Goal: Task Accomplishment & Management: Complete application form

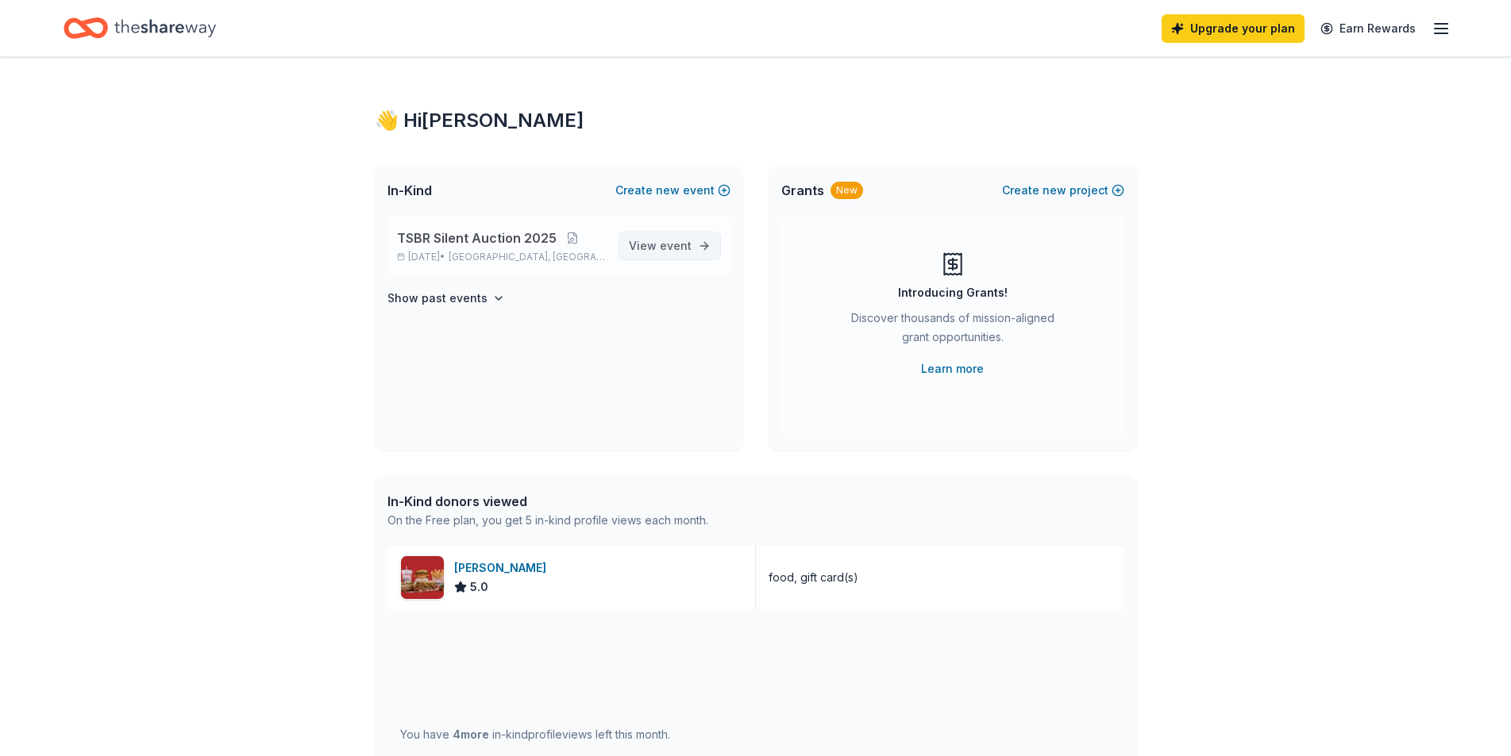
click at [677, 249] on span "event" at bounding box center [676, 245] width 32 height 13
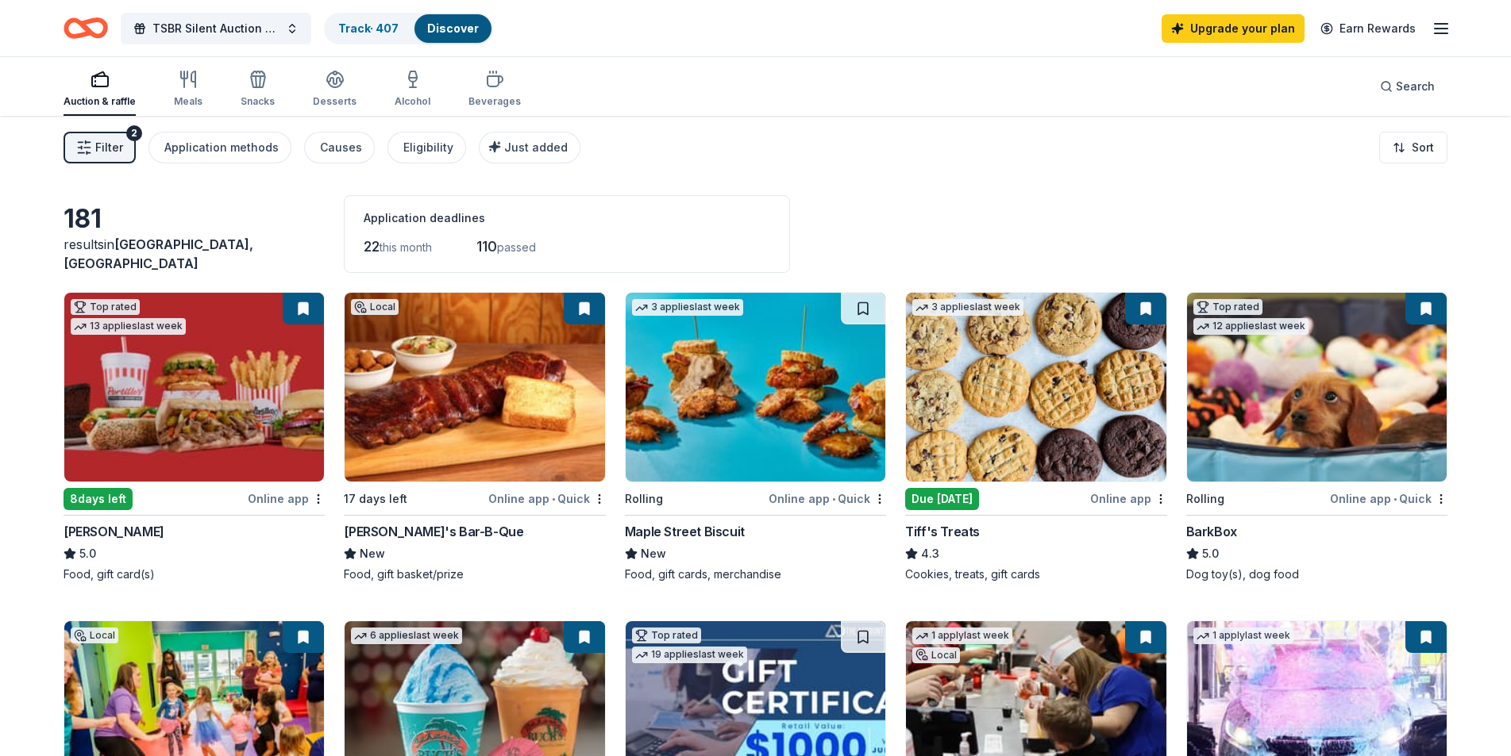
click at [447, 527] on div "[PERSON_NAME]'s Bar-B-Que" at bounding box center [433, 531] width 179 height 19
click at [537, 498] on div "Online app • Quick" at bounding box center [546, 499] width 117 height 20
click at [317, 498] on html "TSBR Silent Auction 2025 Track · 407 Discover Upgrade your plan Earn Rewards Au…" at bounding box center [755, 378] width 1511 height 756
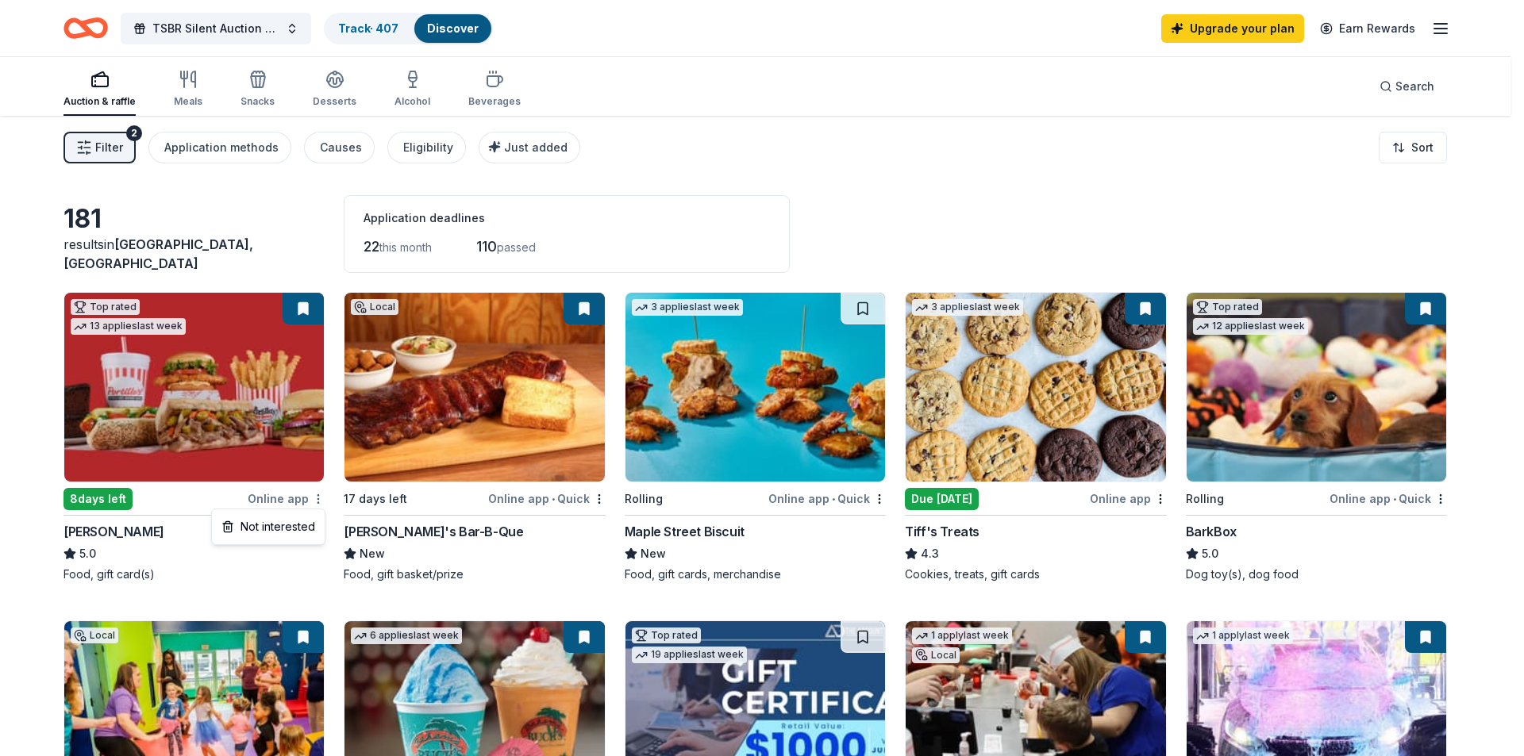
click at [318, 498] on html "TSBR Silent Auction 2025 Track · 407 Discover Upgrade your plan Earn Rewards Au…" at bounding box center [762, 378] width 1524 height 756
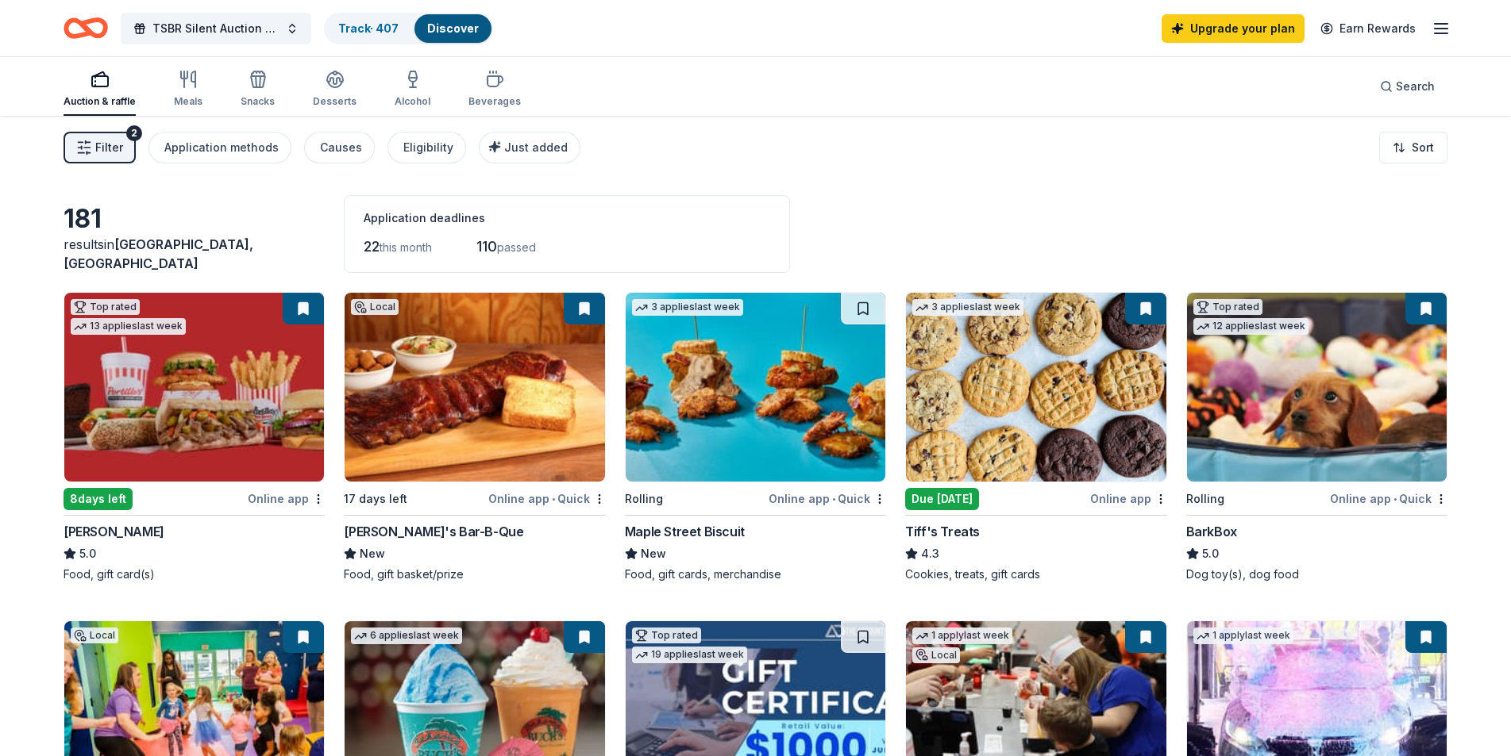
click at [223, 429] on img at bounding box center [194, 387] width 260 height 189
click at [601, 498] on html "TSBR Silent Auction 2025 Track · 407 Discover Upgrade your plan Earn Rewards Au…" at bounding box center [755, 378] width 1511 height 756
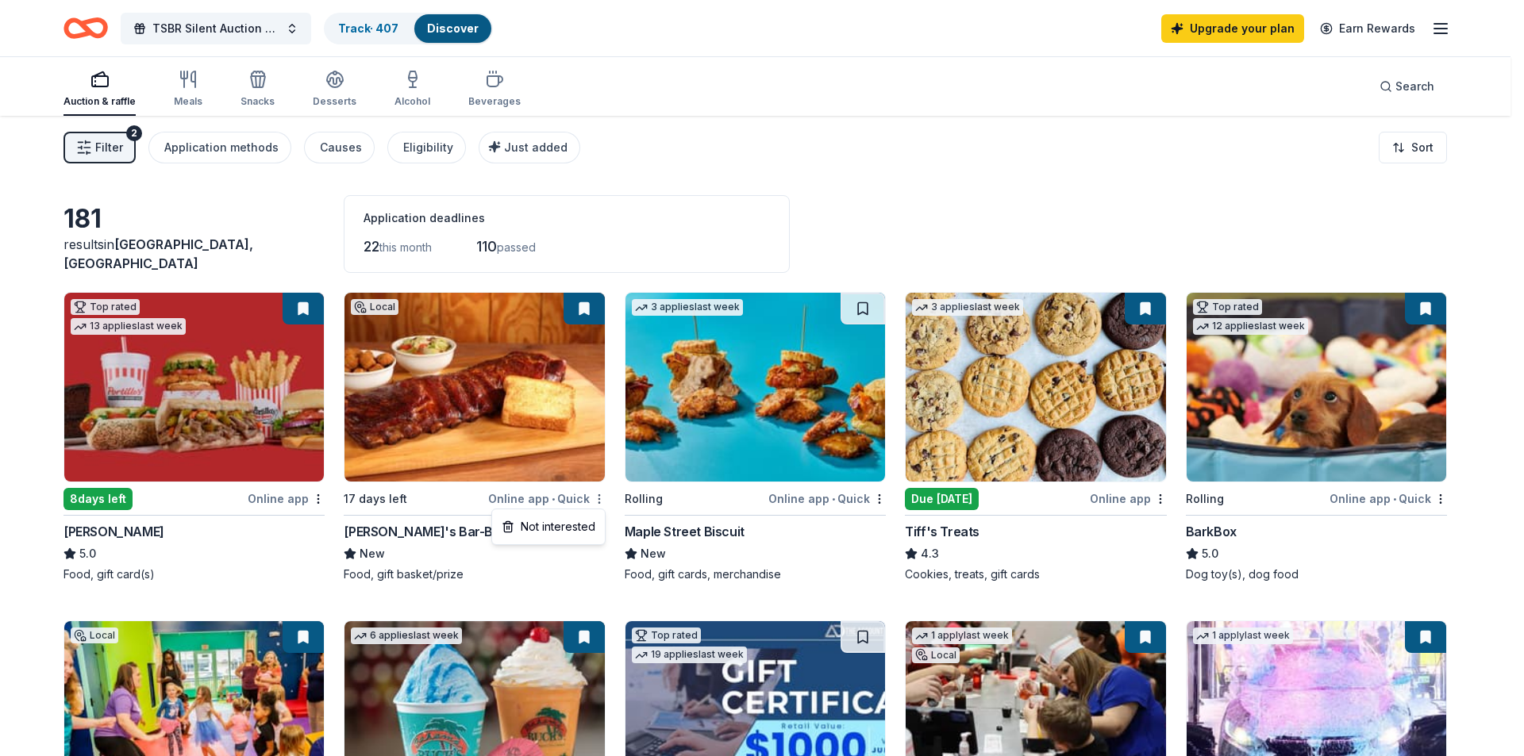
click at [601, 498] on html "TSBR Silent Auction 2025 Track · 407 Discover Upgrade your plan Earn Rewards Au…" at bounding box center [762, 378] width 1524 height 756
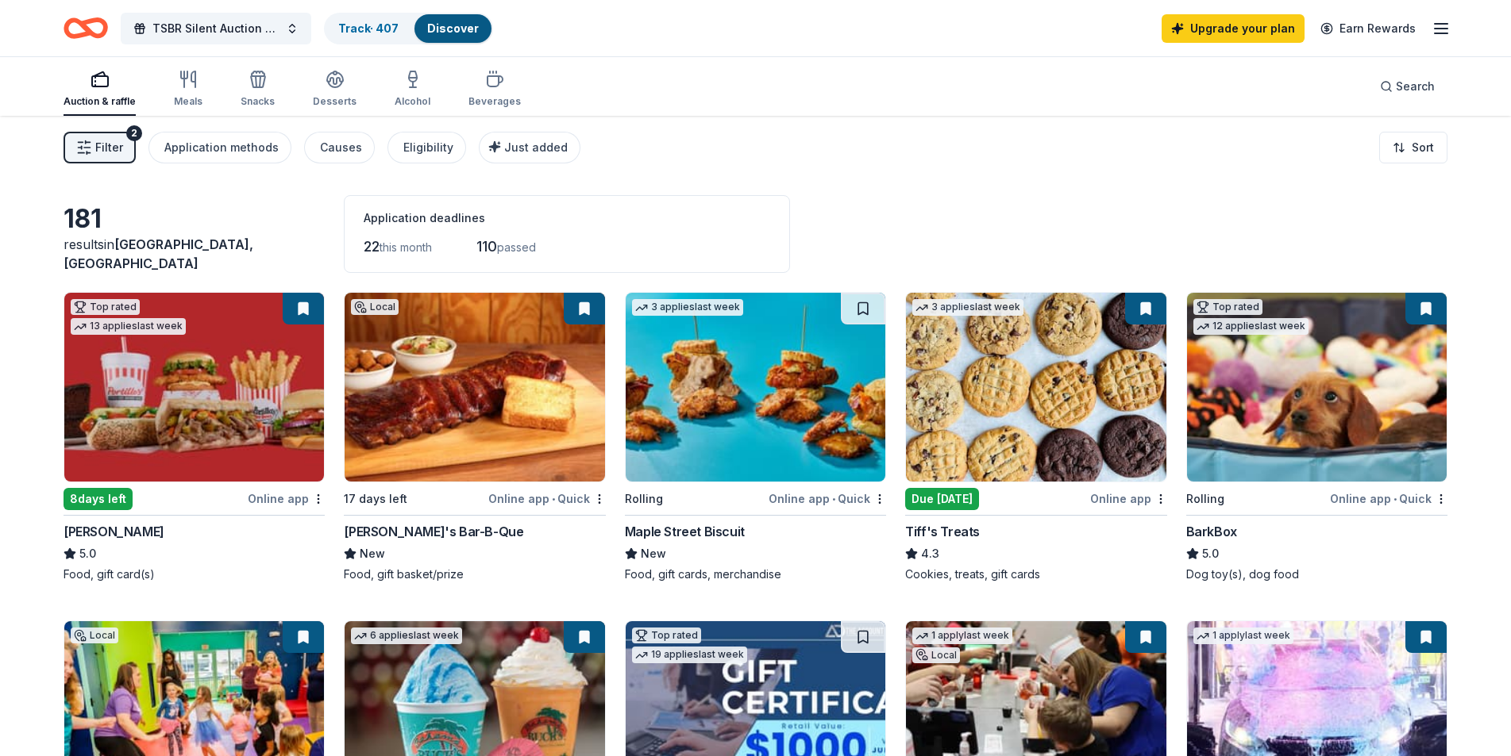
click at [700, 529] on div "Maple Street Biscuit" at bounding box center [685, 531] width 120 height 19
click at [879, 500] on html "TSBR Silent Auction 2025 Track · 407 Discover Upgrade your plan Earn Rewards Au…" at bounding box center [755, 378] width 1511 height 756
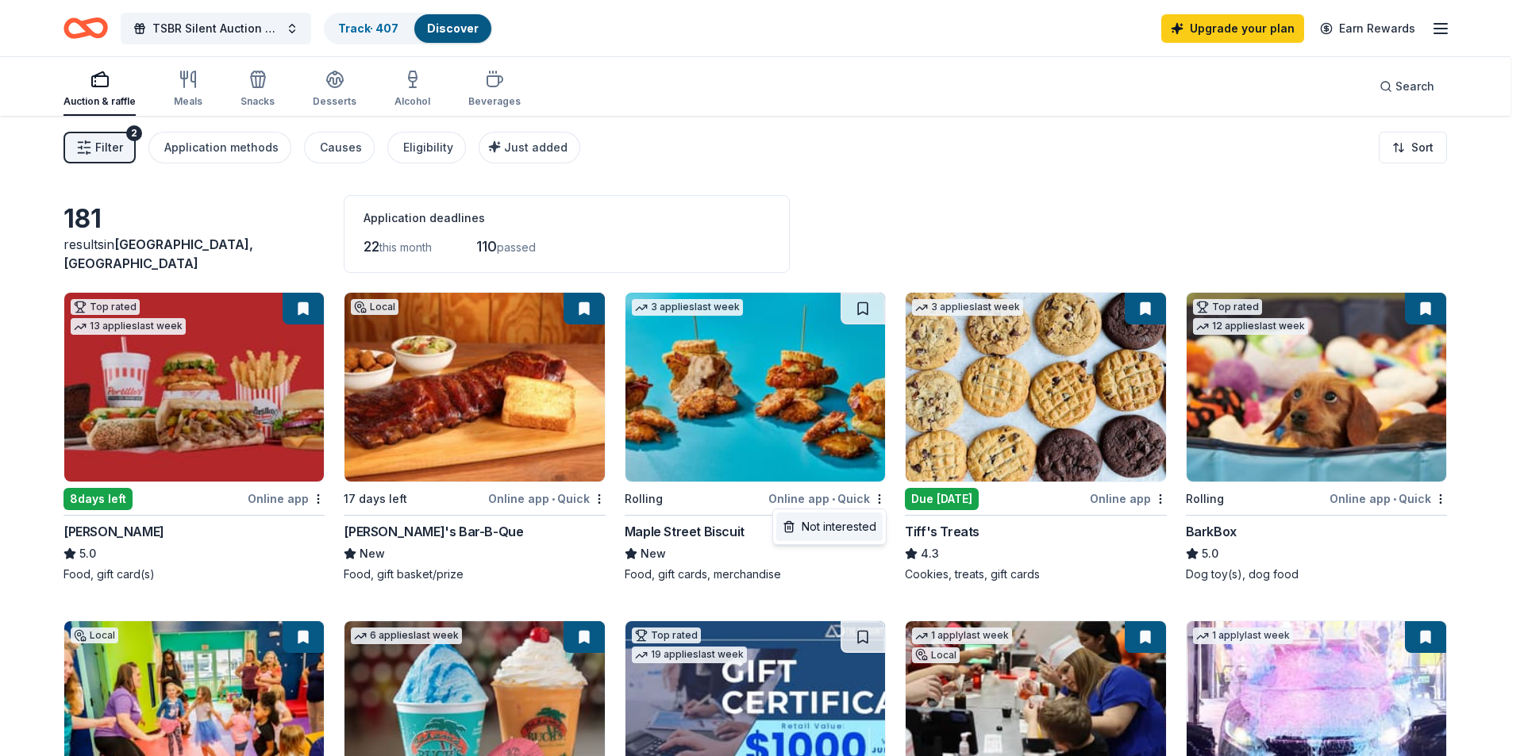
click at [860, 525] on div "Not interested" at bounding box center [829, 527] width 106 height 29
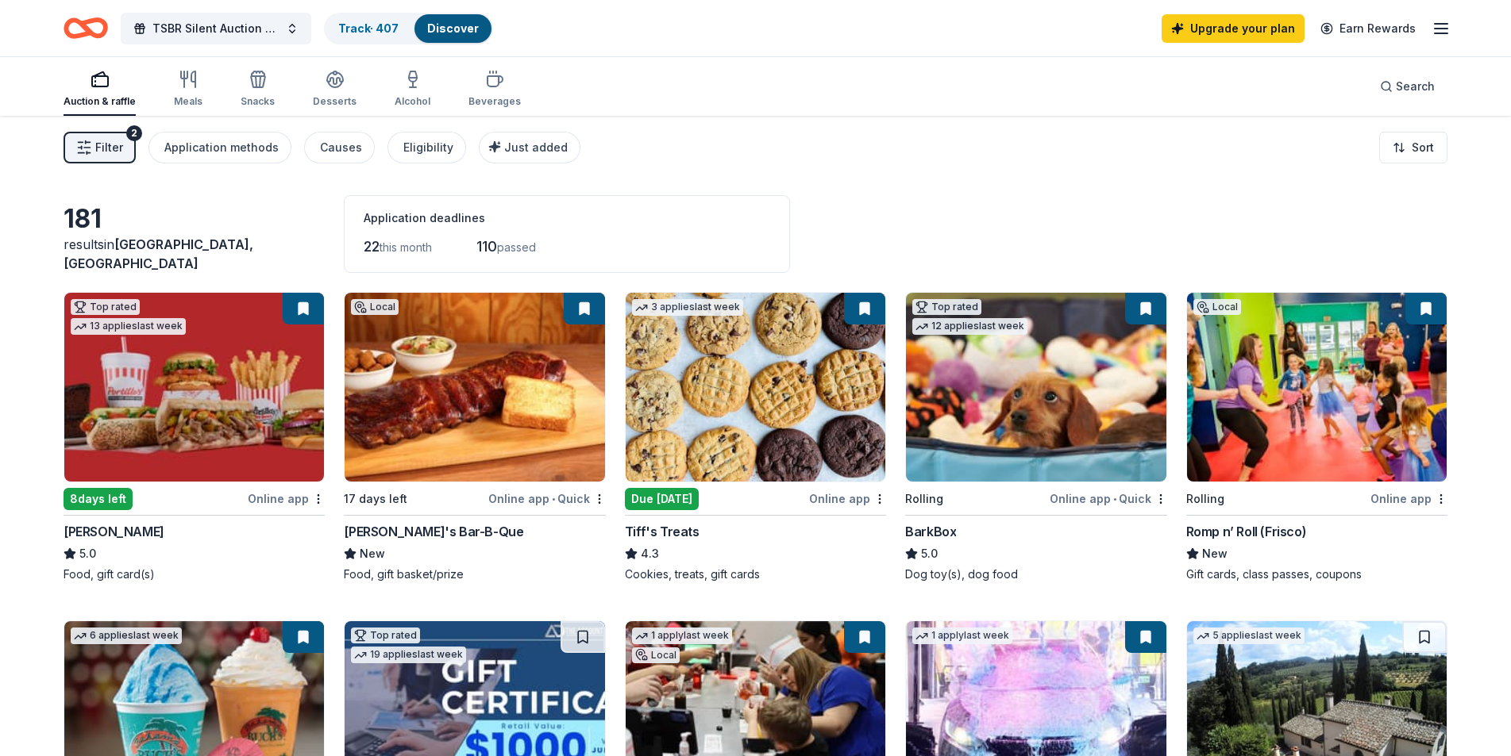
click at [856, 498] on div "Online app" at bounding box center [847, 499] width 77 height 20
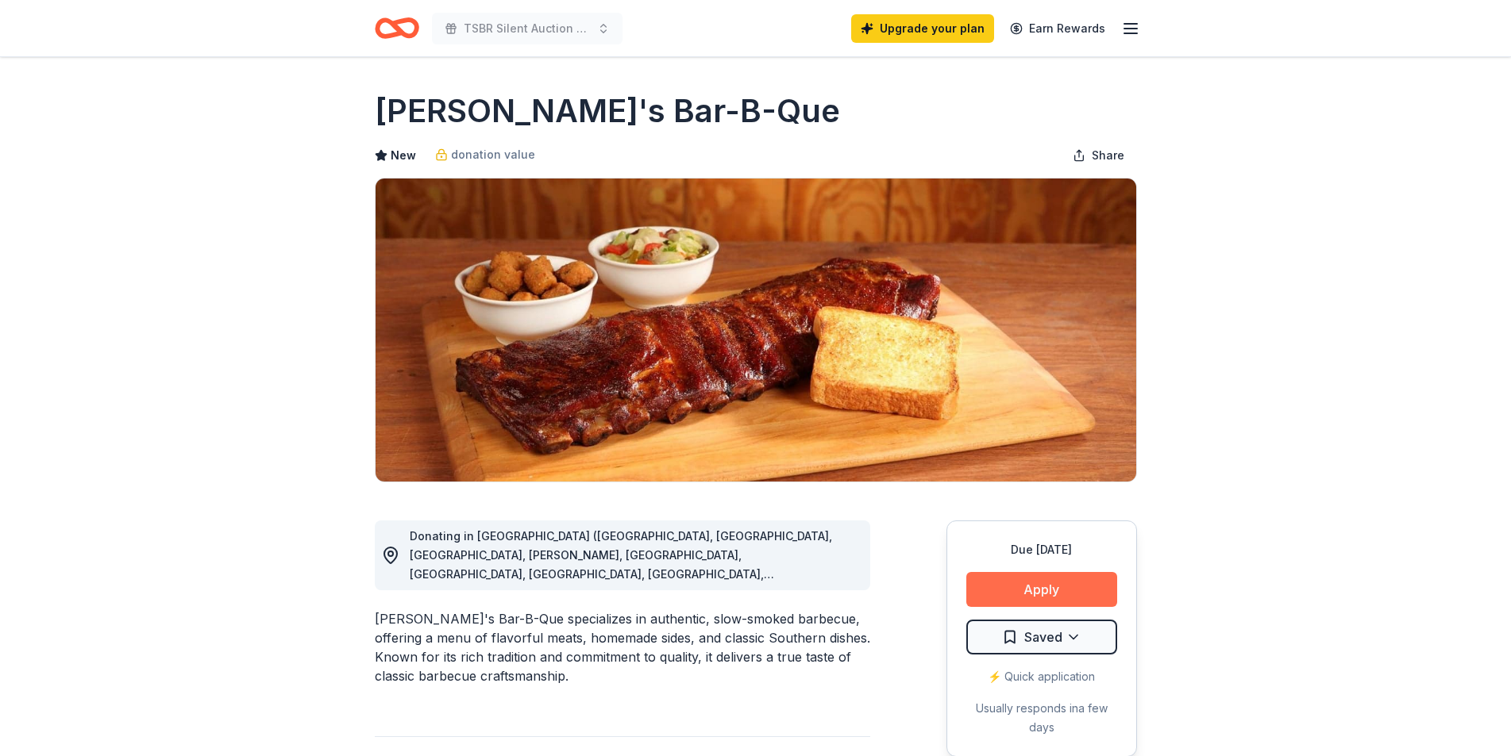
click at [1028, 591] on button "Apply" at bounding box center [1041, 589] width 151 height 35
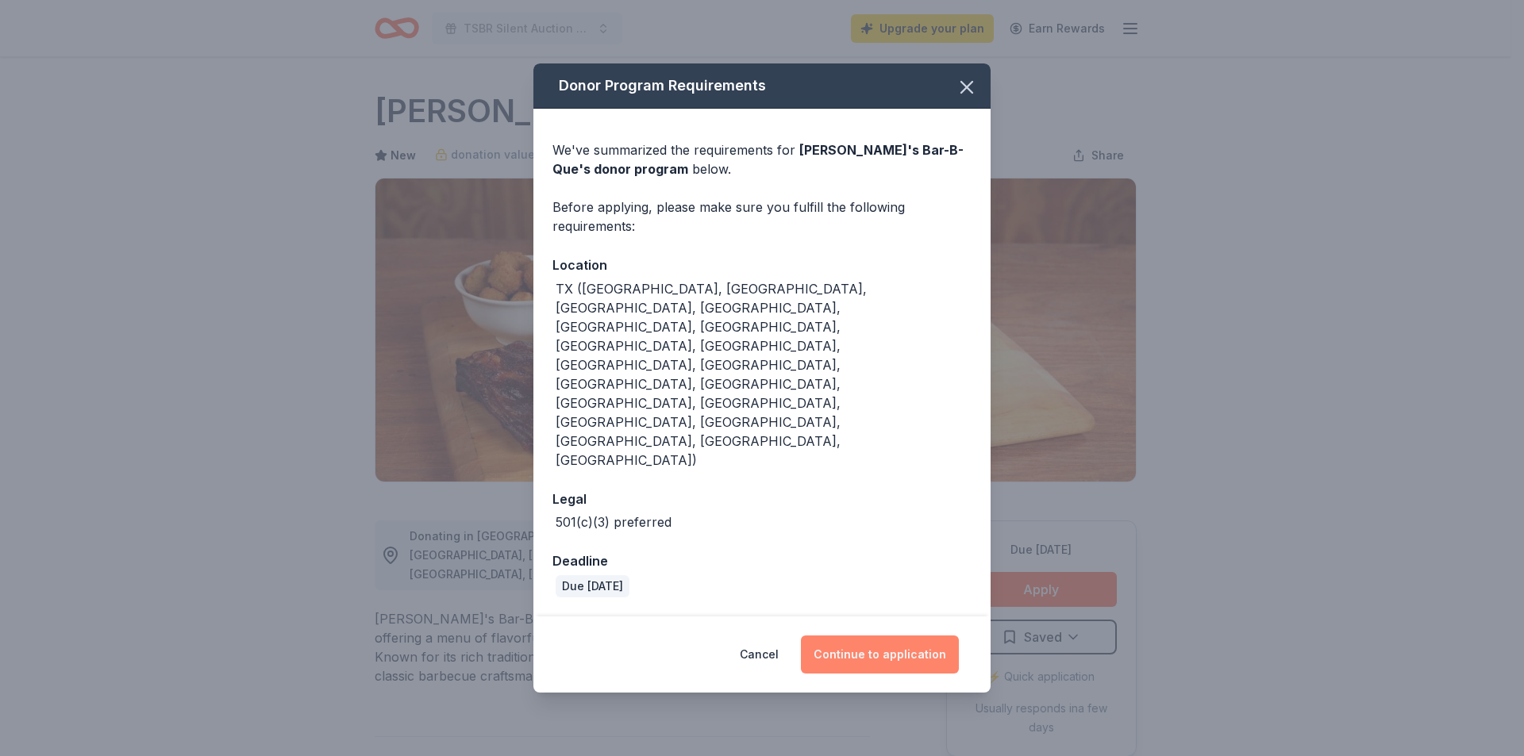
click at [897, 636] on button "Continue to application" at bounding box center [880, 655] width 158 height 38
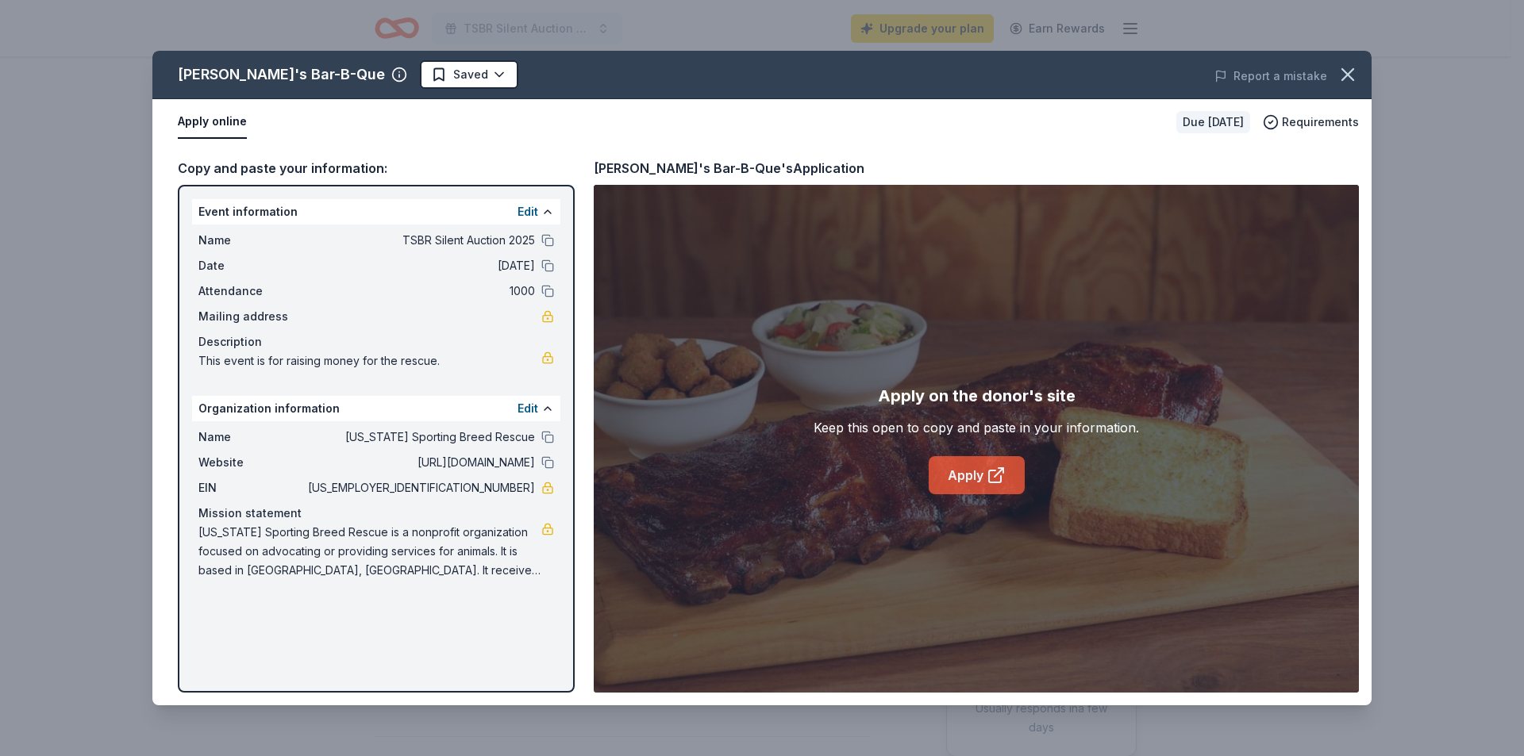
click at [973, 475] on link "Apply" at bounding box center [977, 475] width 96 height 38
click at [996, 475] on icon at bounding box center [999, 472] width 9 height 9
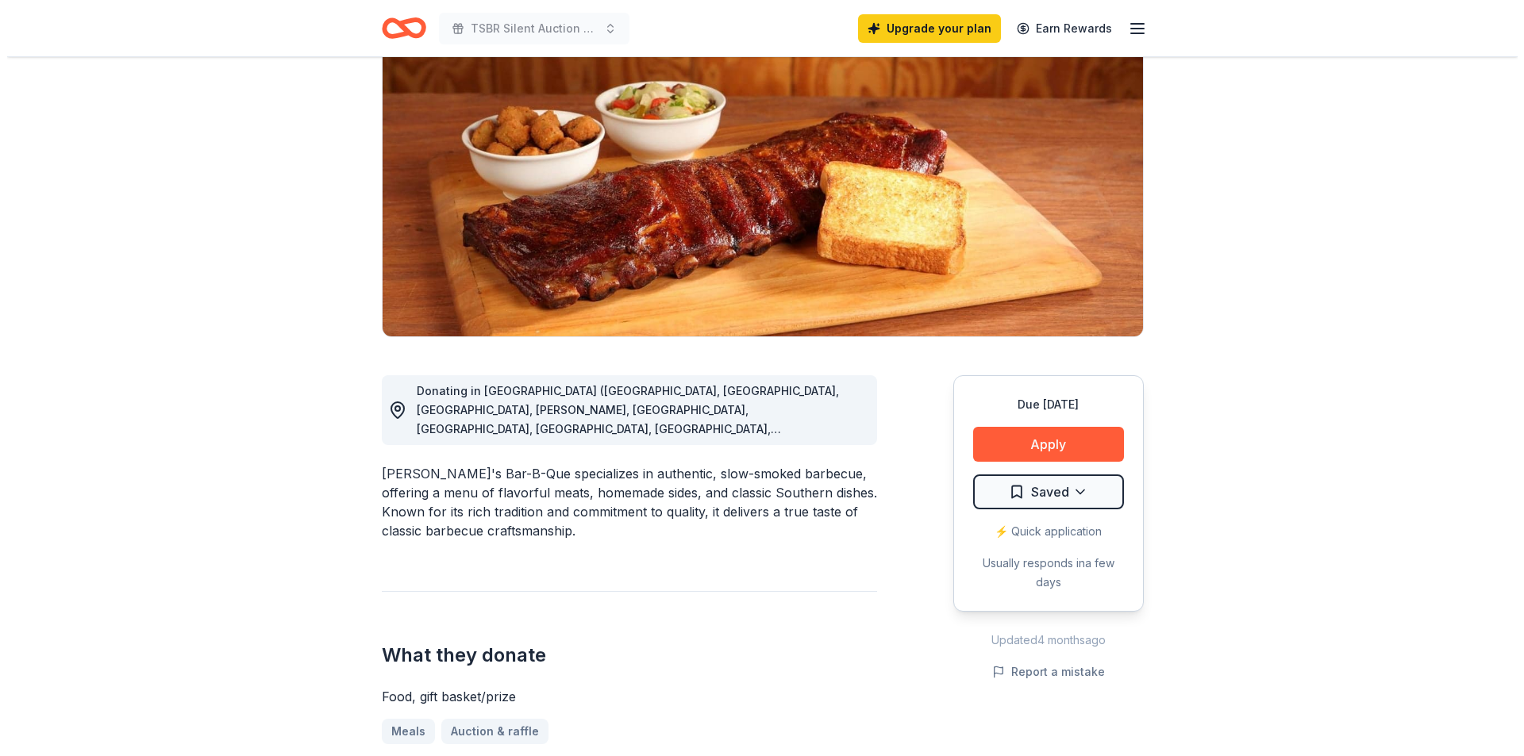
scroll to position [159, 0]
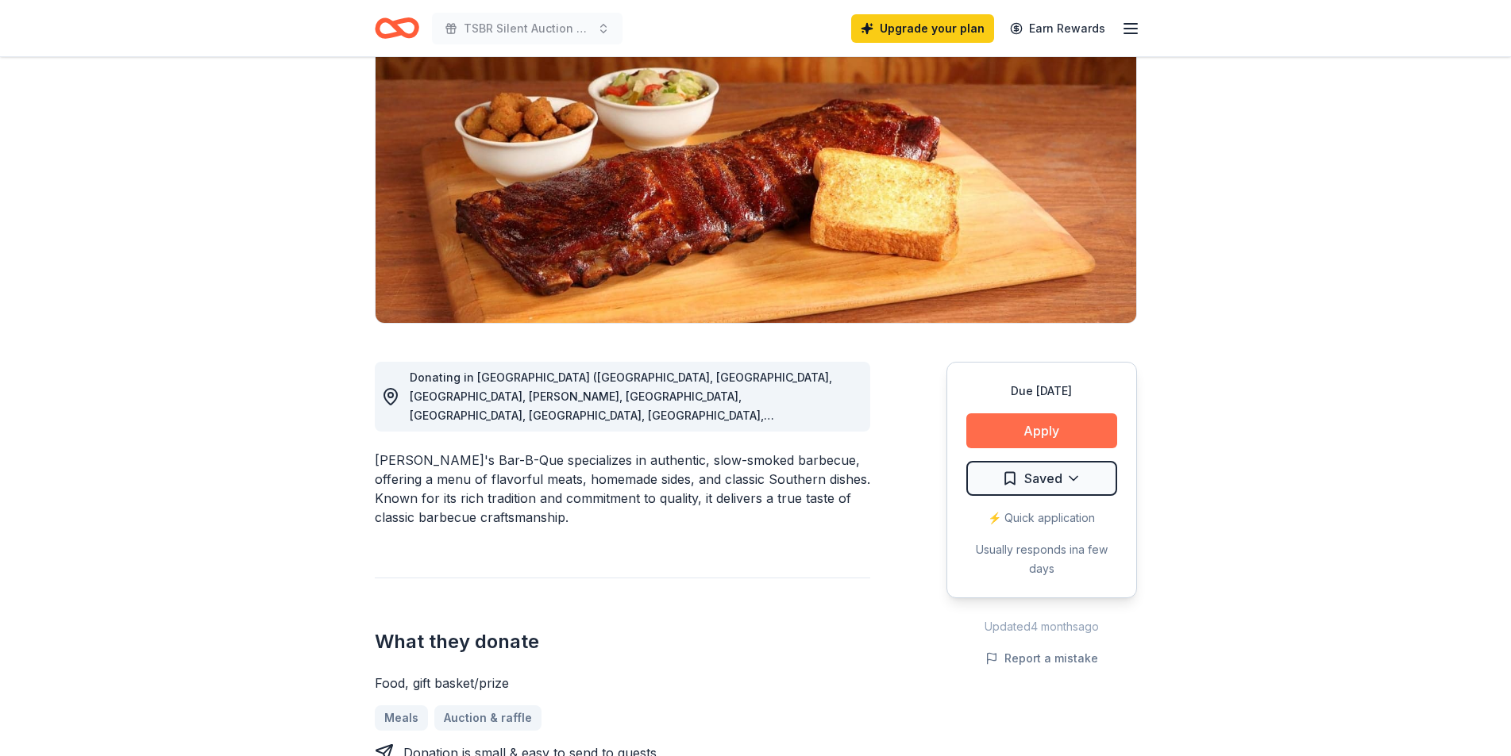
click at [1044, 429] on button "Apply" at bounding box center [1041, 431] width 151 height 35
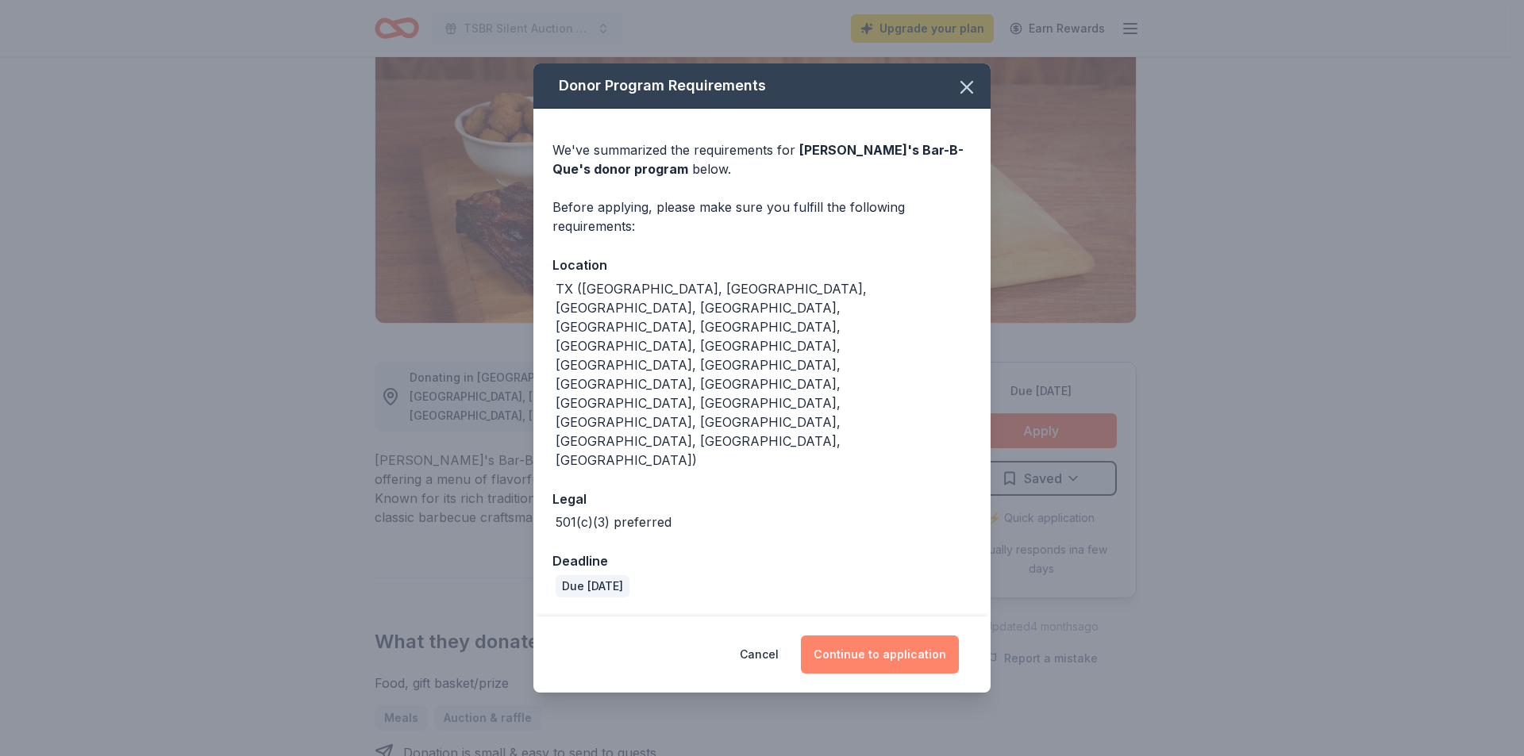
click at [880, 636] on button "Continue to application" at bounding box center [880, 655] width 158 height 38
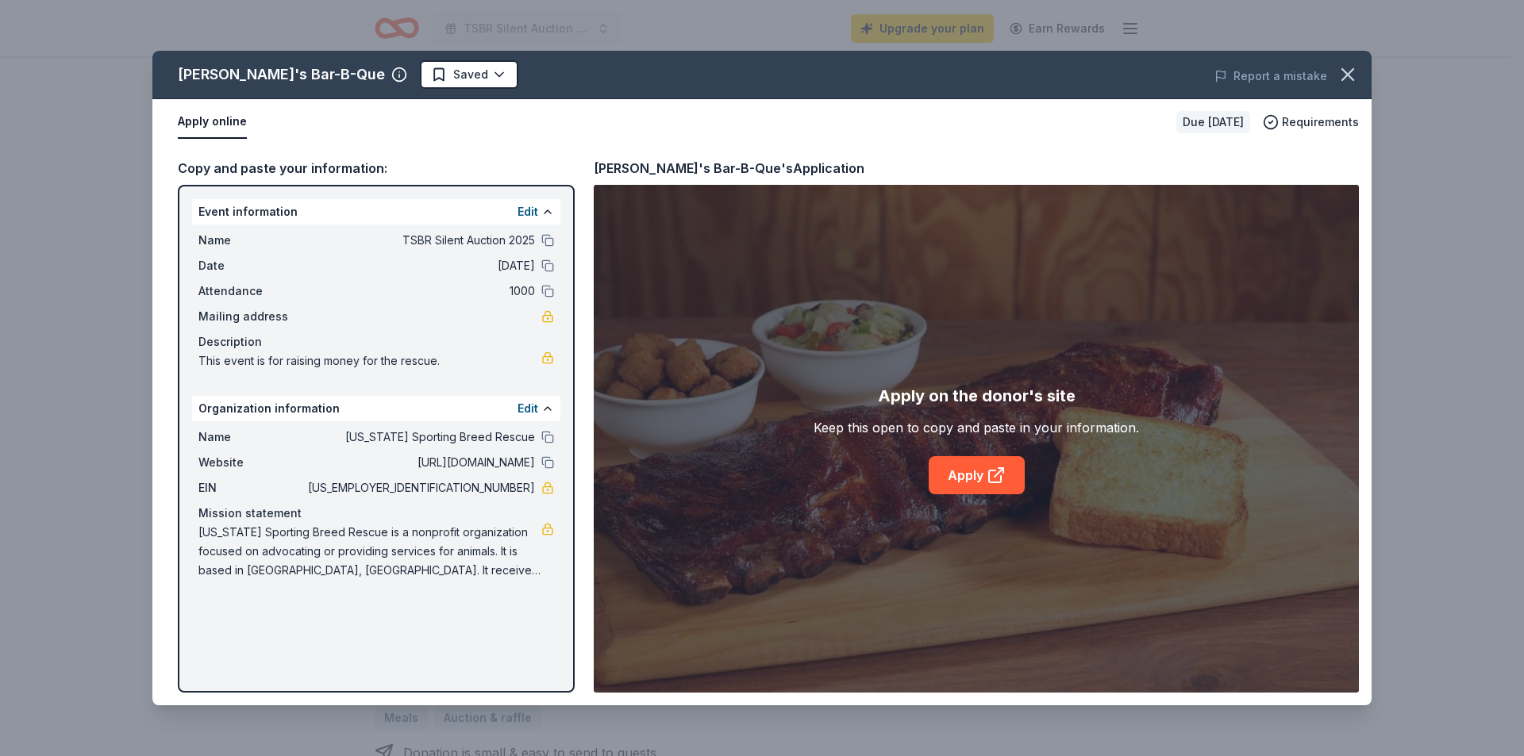
click at [210, 122] on button "Apply online" at bounding box center [212, 122] width 69 height 33
click at [960, 475] on link "Apply" at bounding box center [977, 475] width 96 height 38
click at [446, 75] on html "TSBR Silent Auction 2025 Upgrade your plan Earn Rewards Due in 17 days Share So…" at bounding box center [762, 219] width 1524 height 756
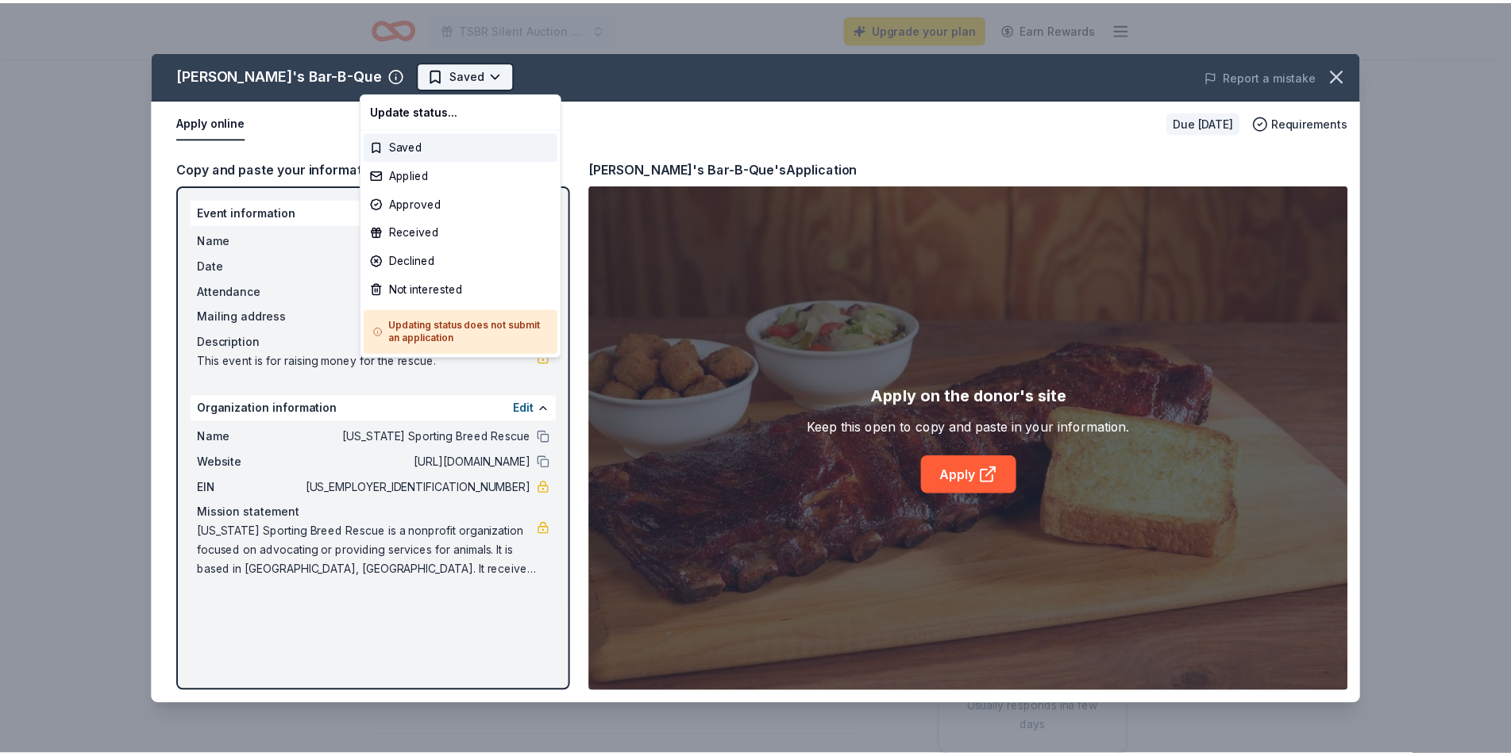
scroll to position [0, 0]
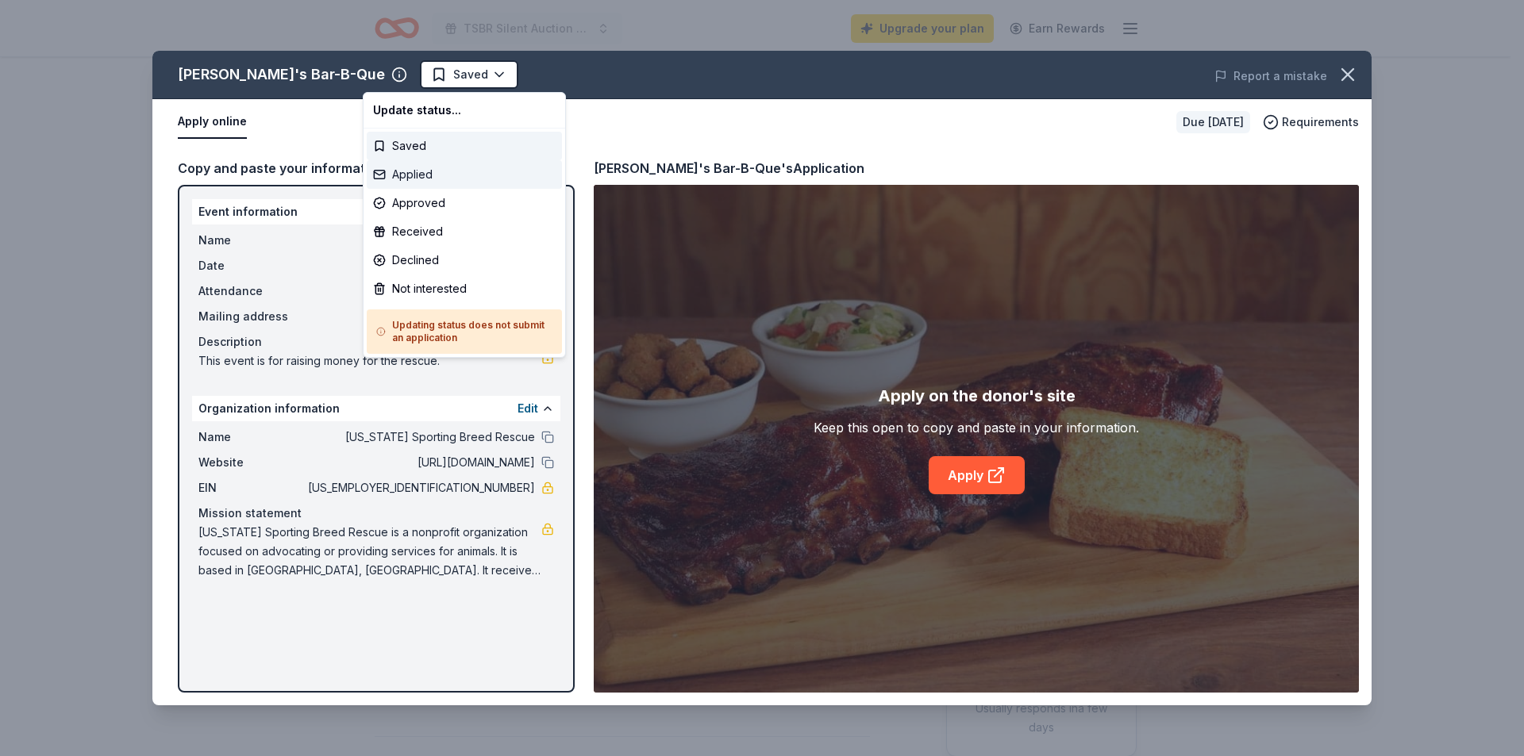
click at [415, 168] on div "Applied" at bounding box center [464, 174] width 195 height 29
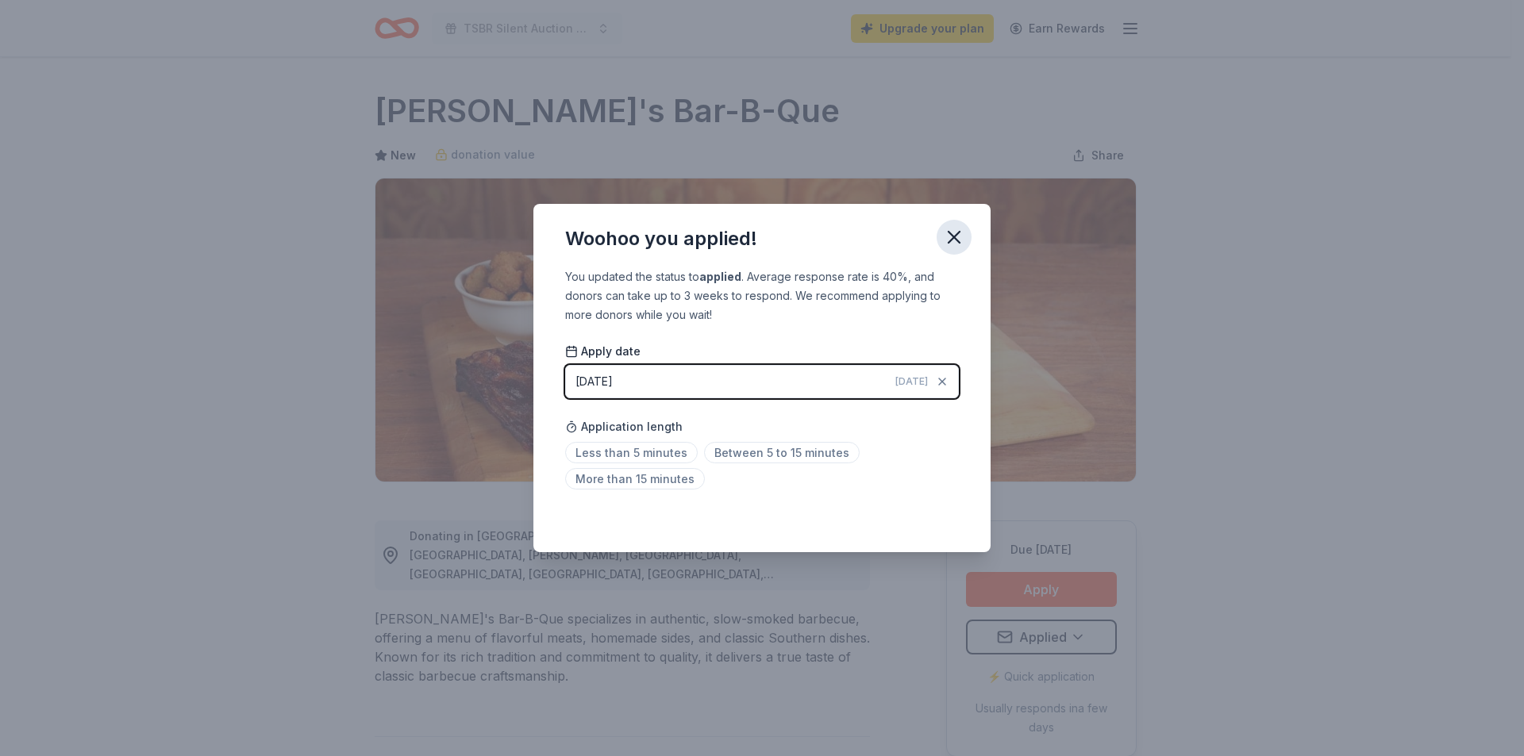
click at [953, 251] on button "button" at bounding box center [954, 237] width 35 height 35
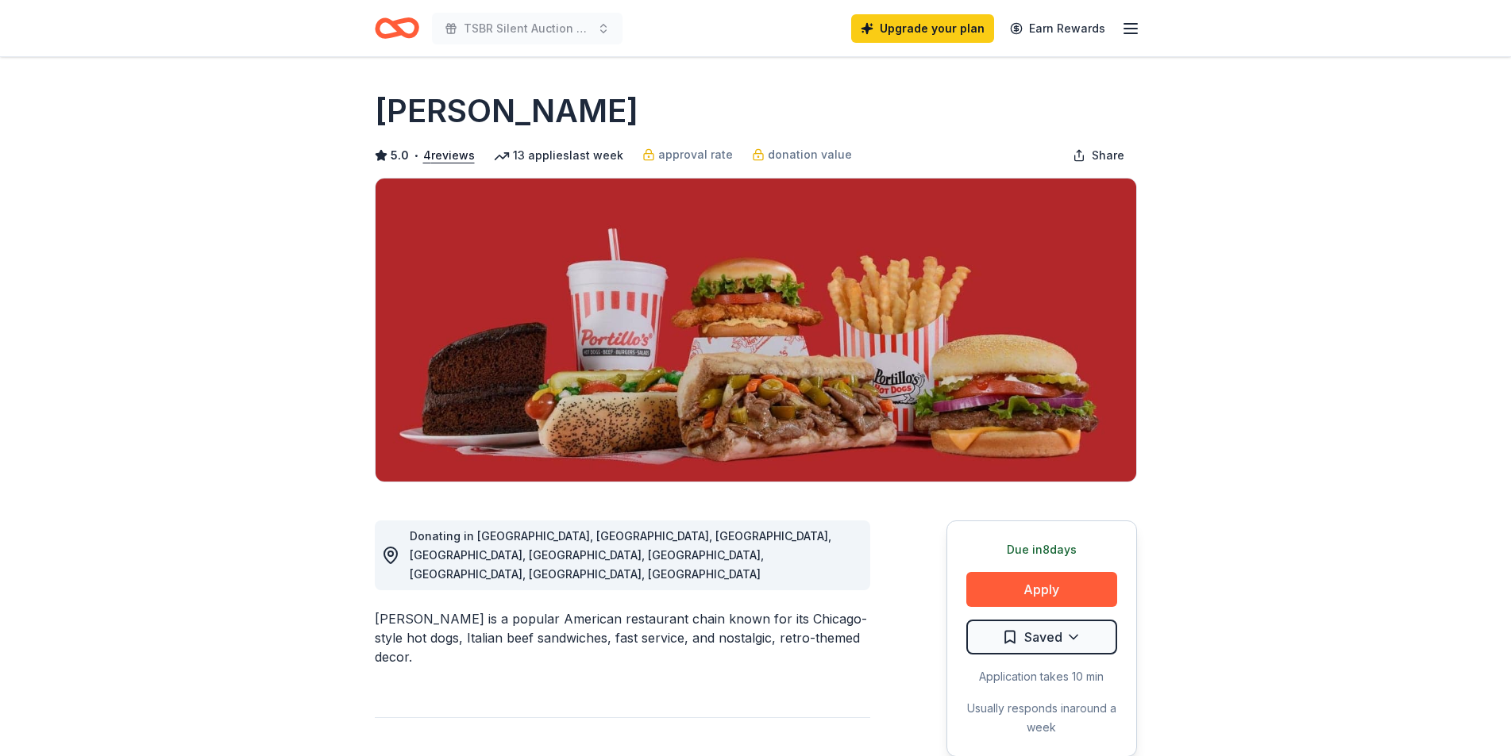
click at [1127, 30] on icon "button" at bounding box center [1130, 28] width 19 height 19
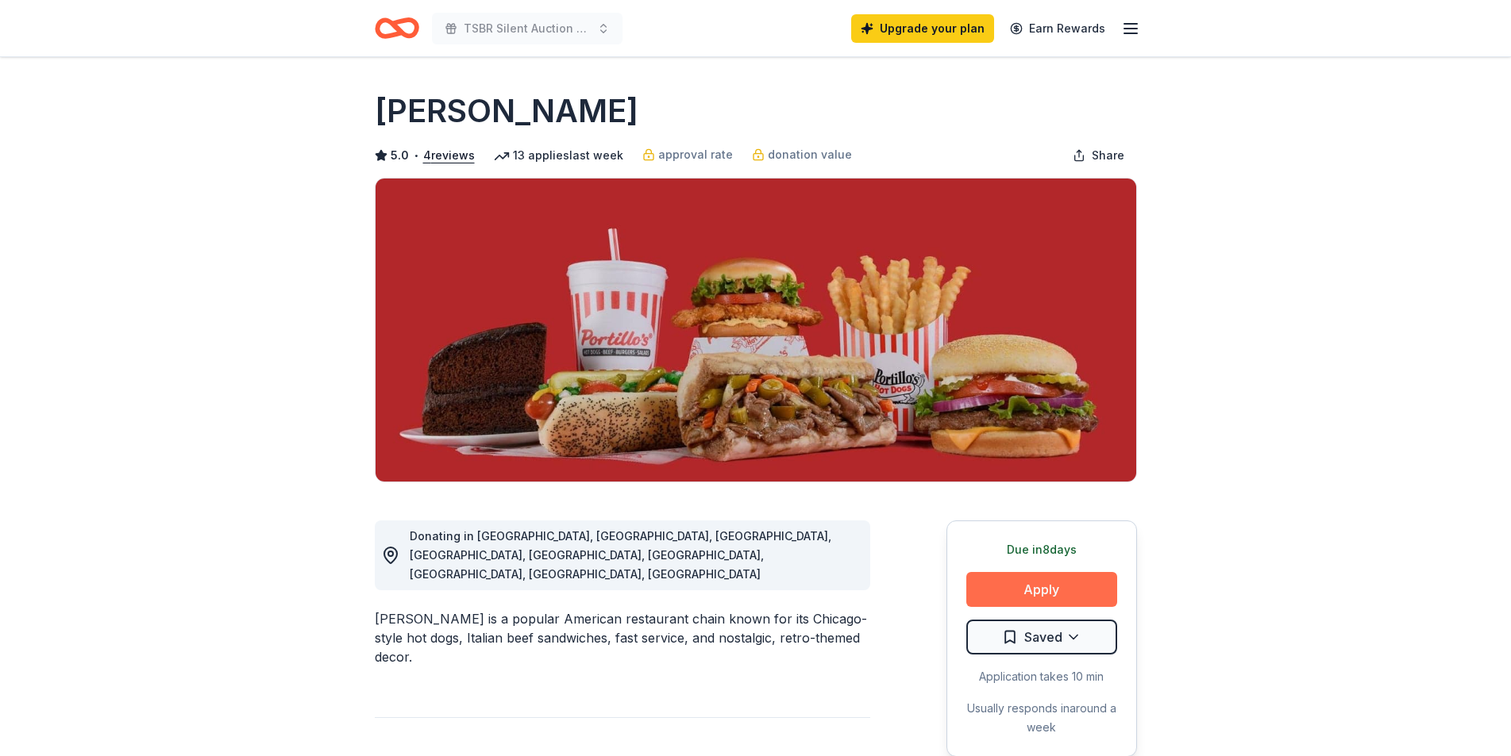
click at [1018, 594] on button "Apply" at bounding box center [1041, 589] width 151 height 35
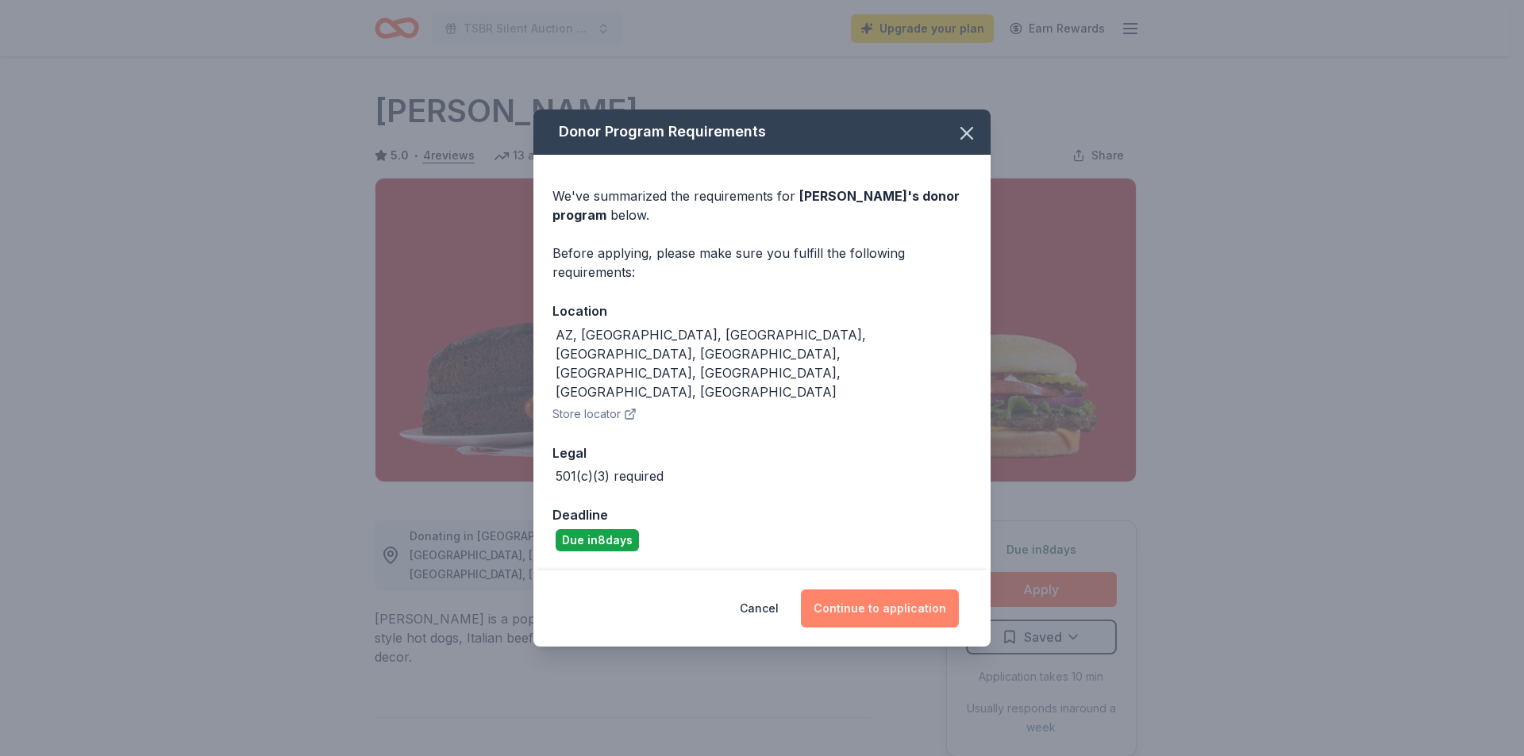
click at [828, 590] on button "Continue to application" at bounding box center [880, 609] width 158 height 38
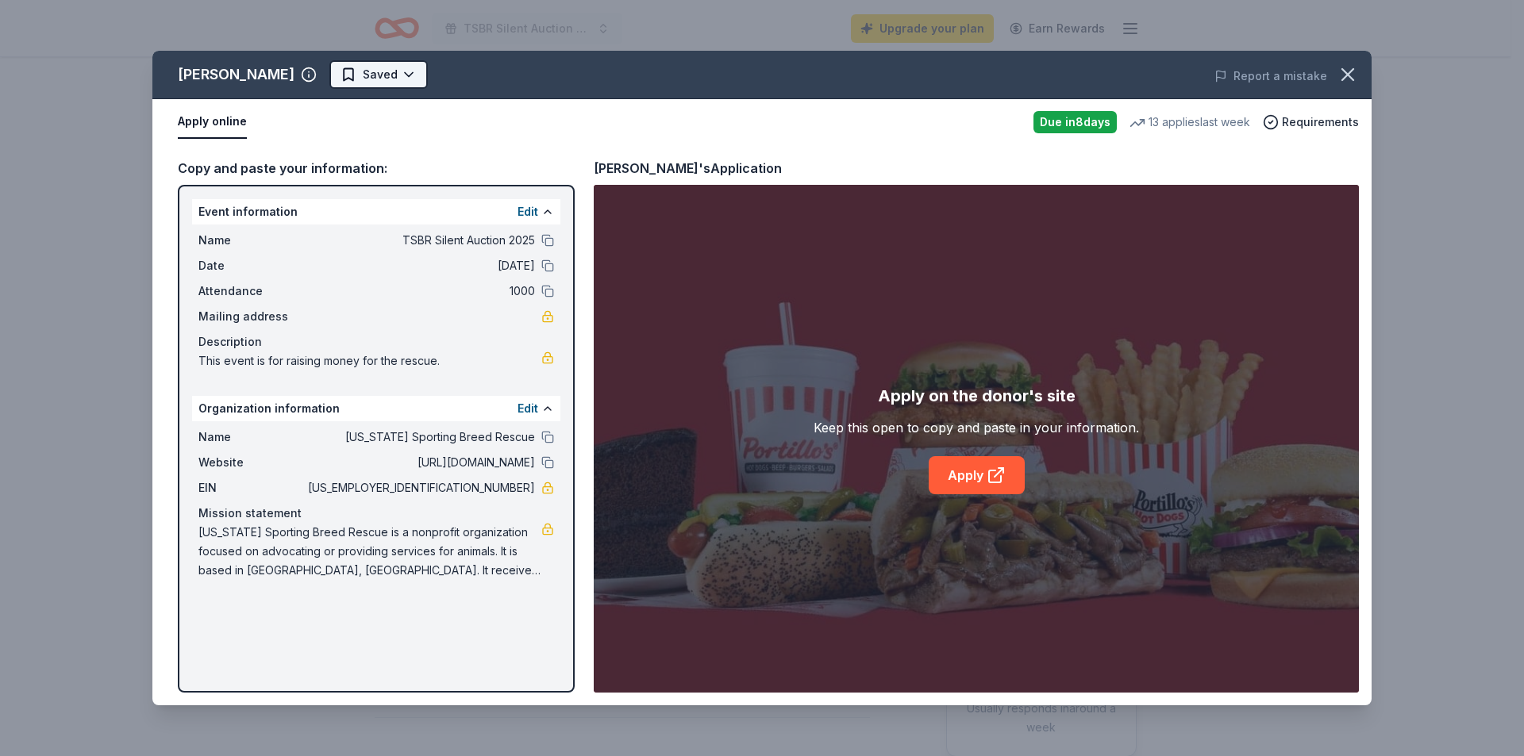
click at [346, 75] on html "TSBR Silent Auction 2025 Upgrade your plan Earn Rewards Due in 8 days Share Por…" at bounding box center [762, 378] width 1524 height 756
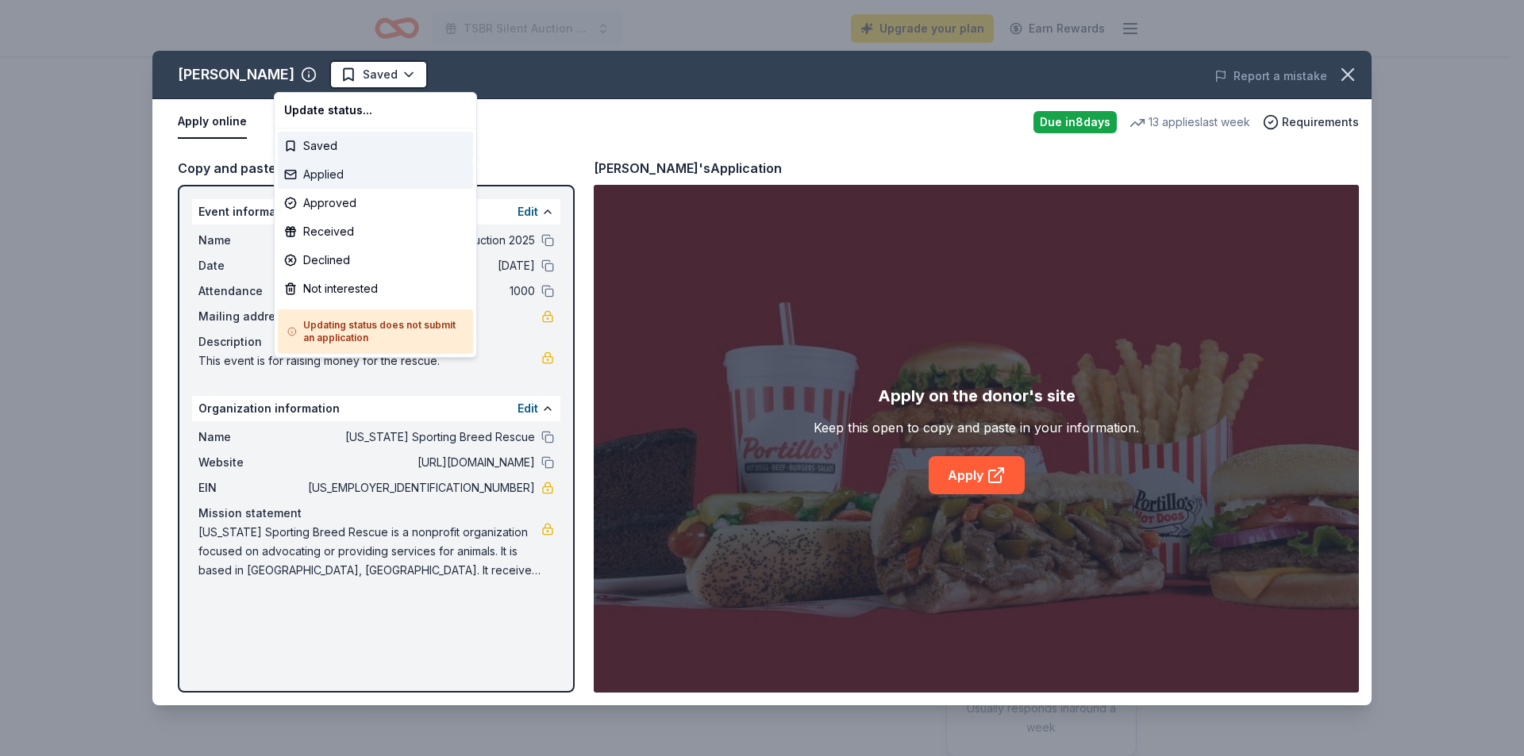
click at [344, 178] on div "Applied" at bounding box center [375, 174] width 195 height 29
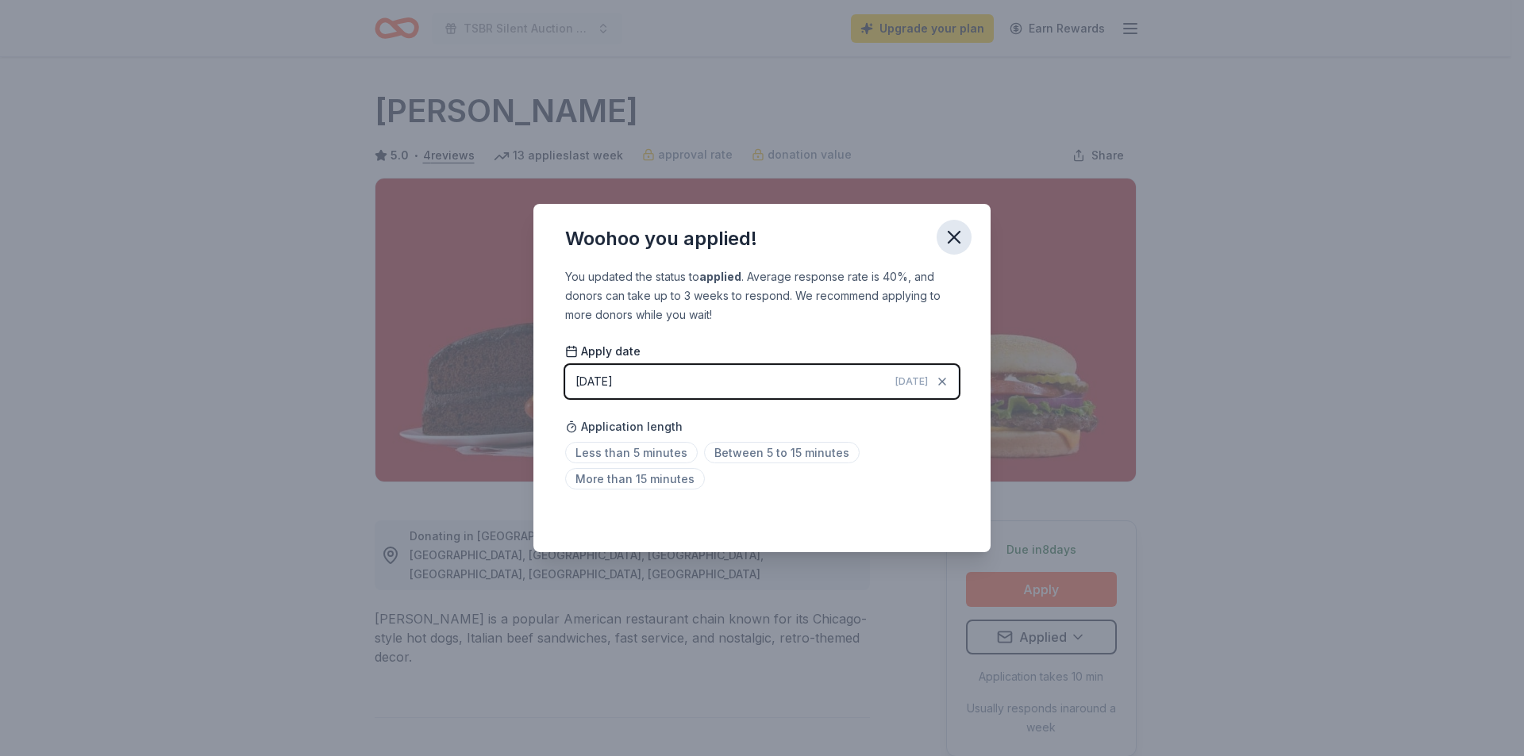
click at [953, 235] on icon "button" at bounding box center [954, 237] width 11 height 11
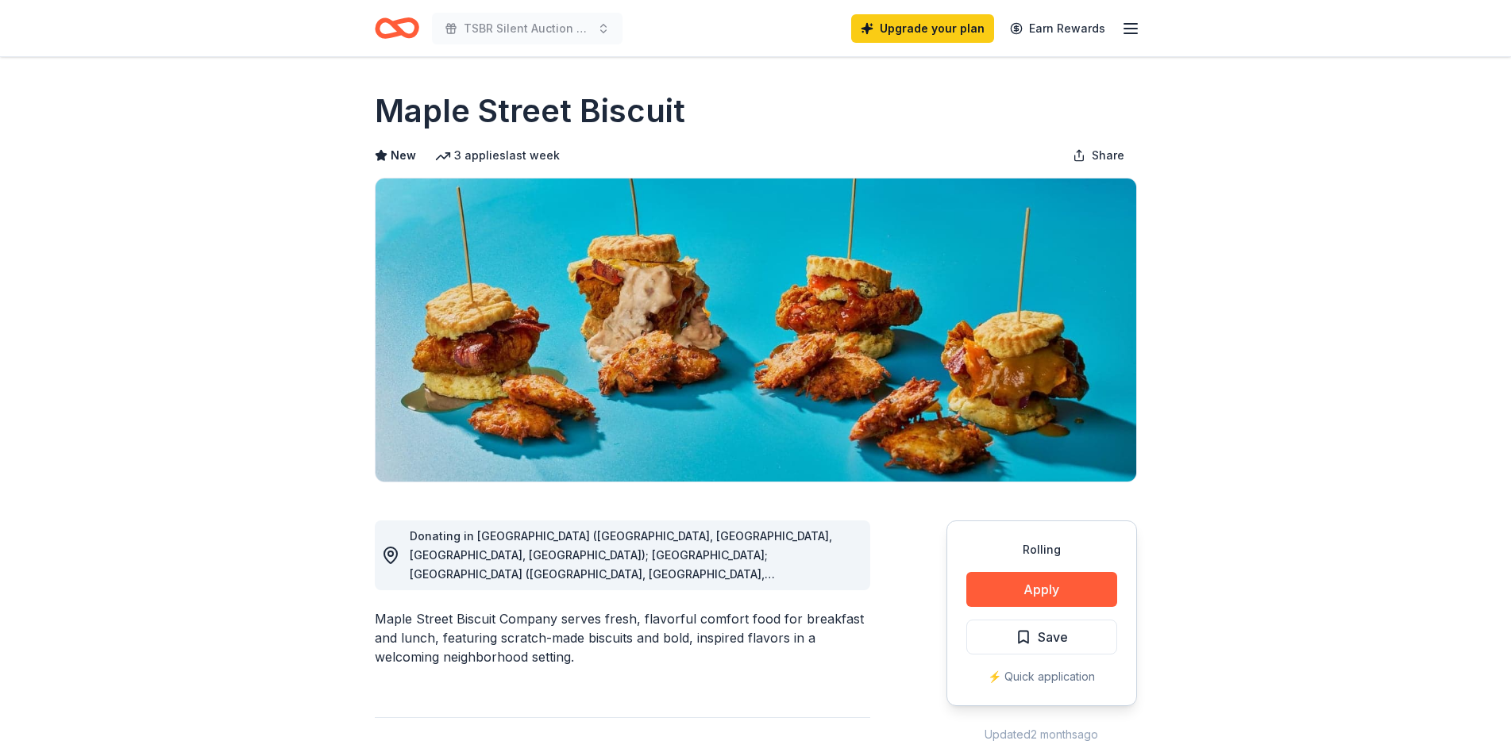
click at [579, 564] on div "Donating in [GEOGRAPHIC_DATA] ([GEOGRAPHIC_DATA], [GEOGRAPHIC_DATA], [GEOGRAPHI…" at bounding box center [634, 555] width 448 height 57
click at [390, 550] on icon at bounding box center [390, 555] width 19 height 19
click at [594, 550] on span "Donating in AL (Daphne, Homewood, Madison, Mobile); FL; GA (Alpharetta, Atlanta…" at bounding box center [621, 688] width 422 height 318
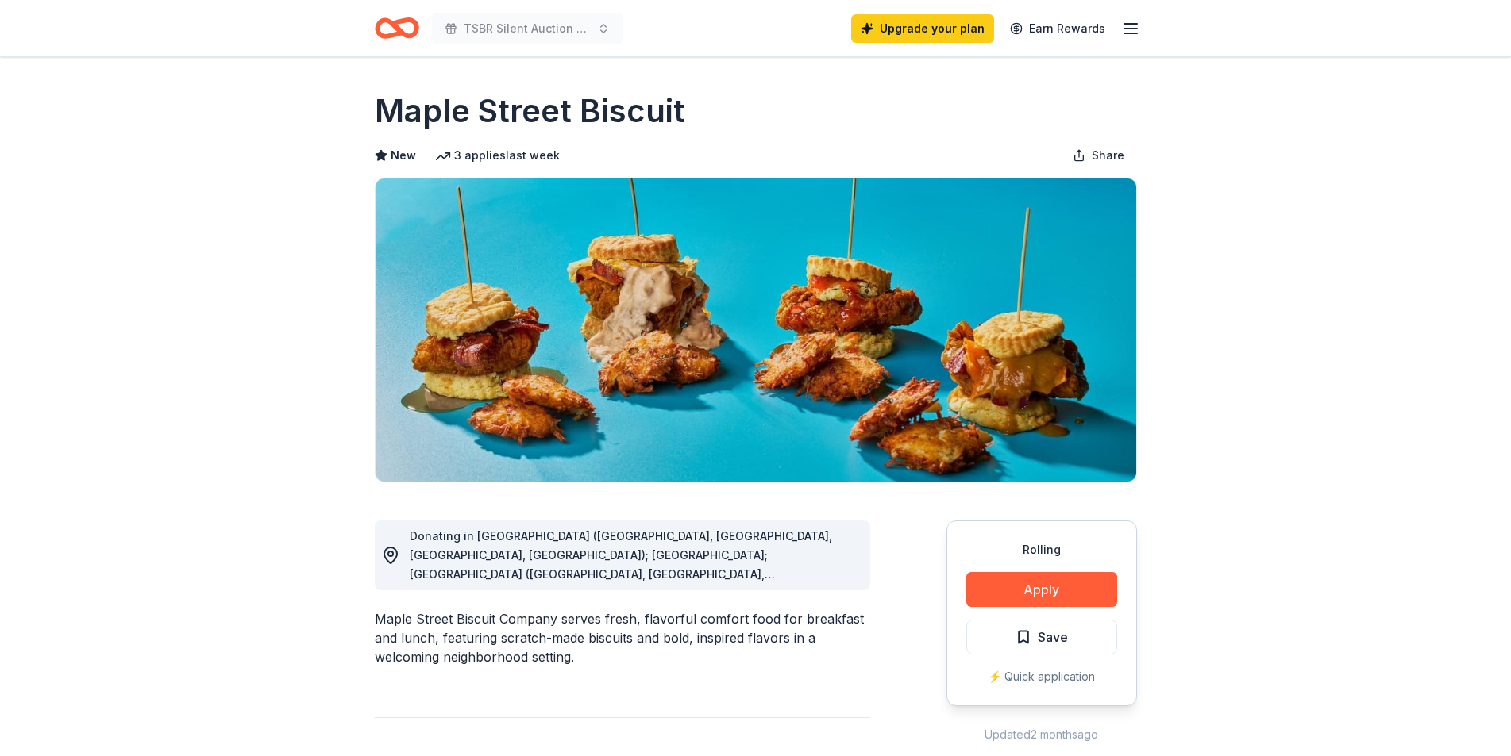
click at [594, 550] on span "Donating in AL (Daphne, Homewood, Madison, Mobile); FL; GA (Alpharetta, Atlanta…" at bounding box center [621, 688] width 422 height 318
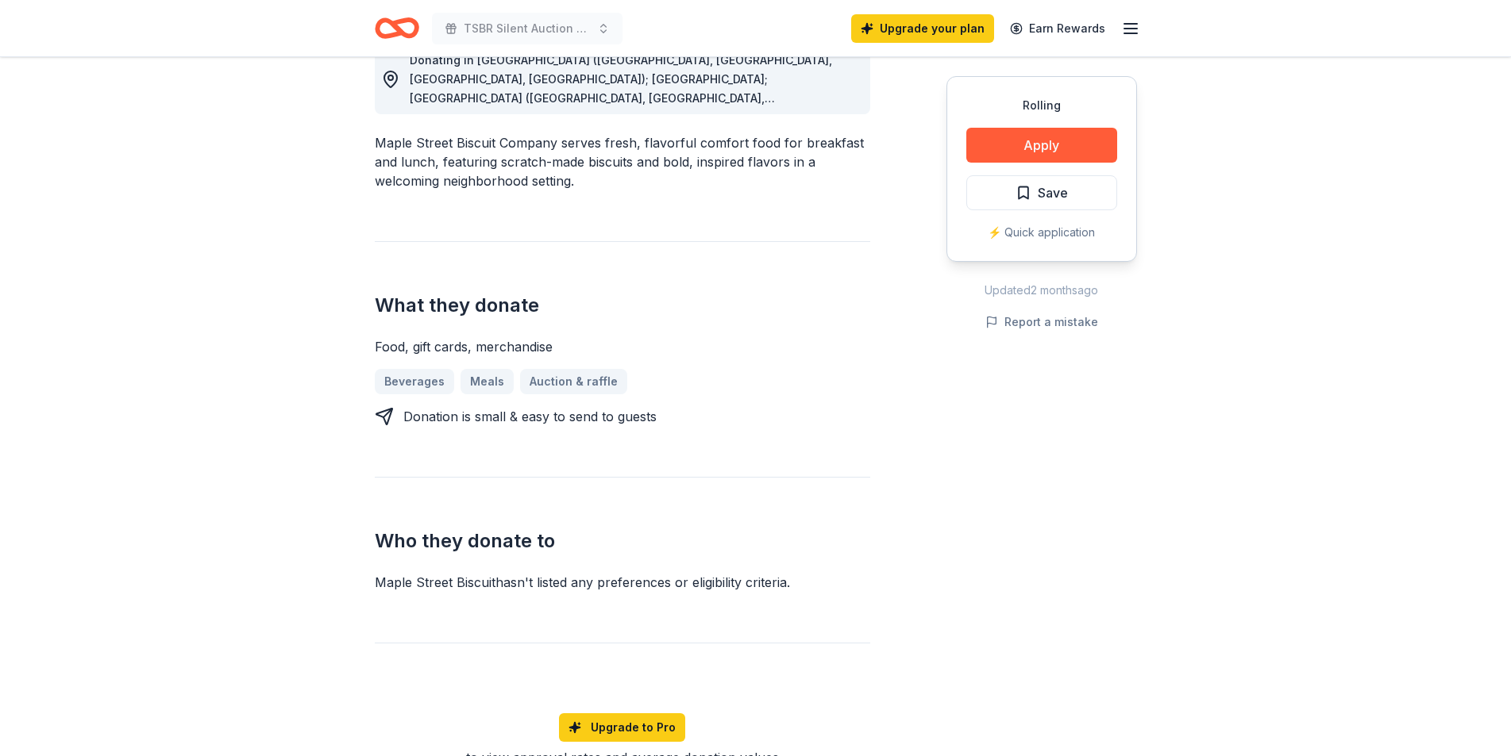
scroll to position [79, 0]
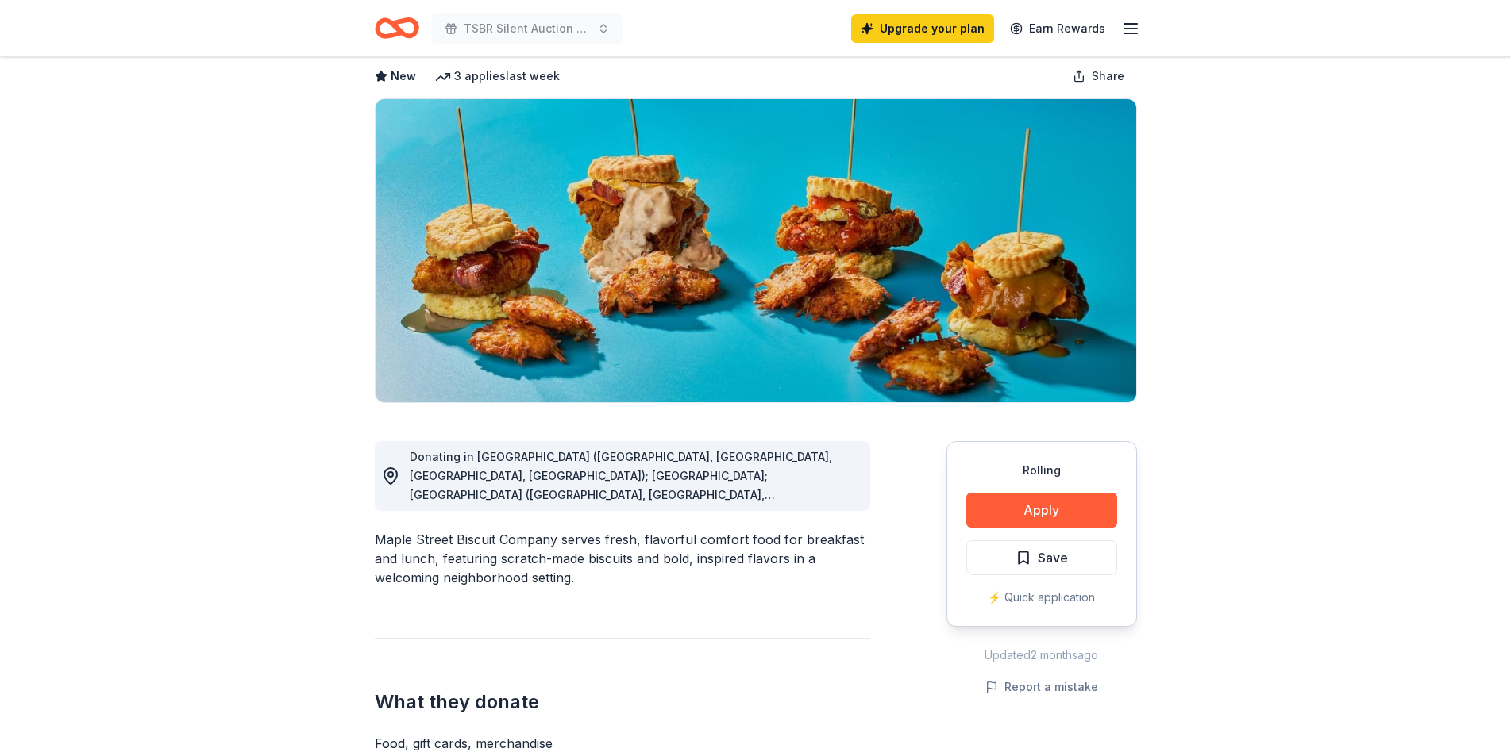
click at [857, 498] on div "Donating in AL (Daphne, Homewood, Madison, Mobile); FL; GA (Alpharetta, Atlanta…" at bounding box center [622, 476] width 495 height 70
click at [832, 496] on span "Donating in AL (Daphne, Homewood, Madison, Mobile); FL; GA (Alpharetta, Atlanta…" at bounding box center [621, 609] width 422 height 318
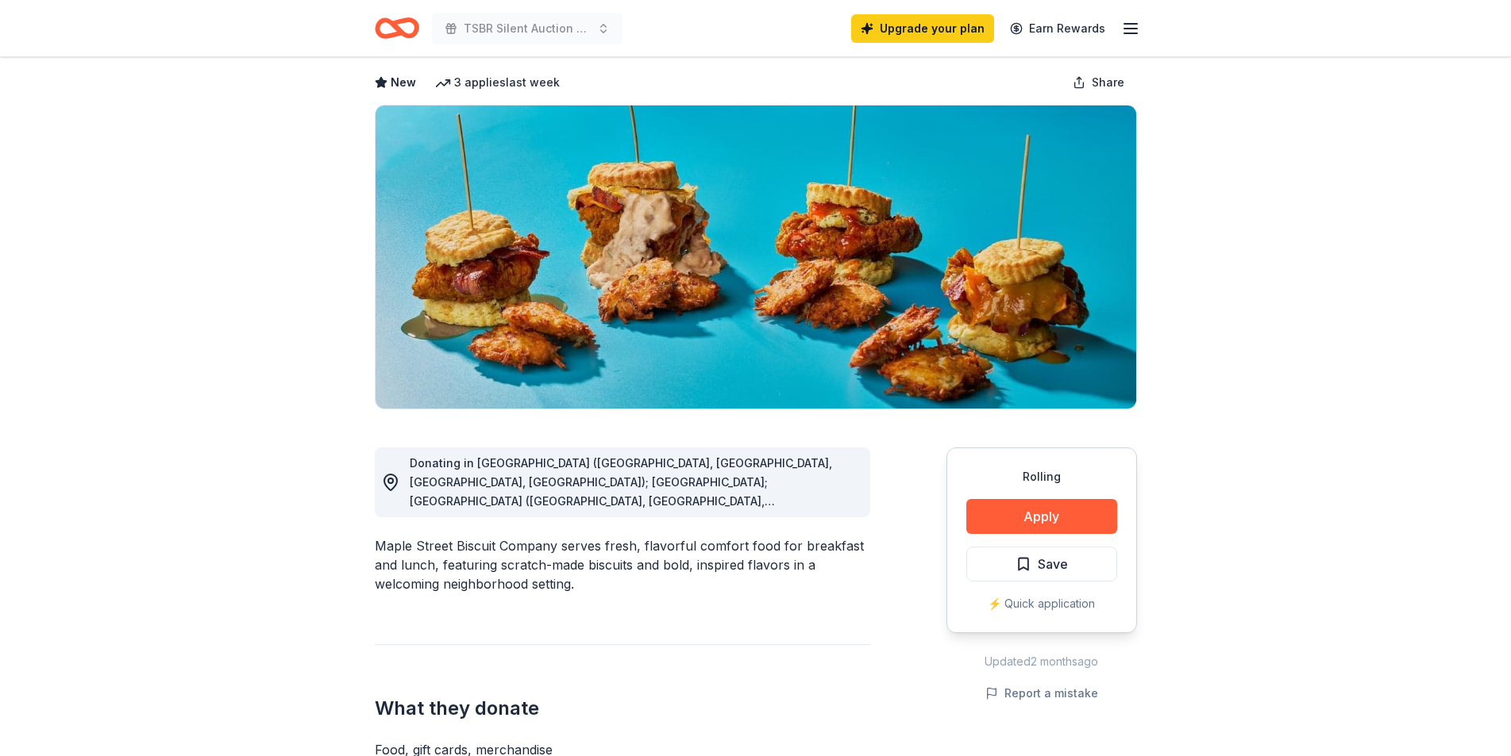
scroll to position [0, 0]
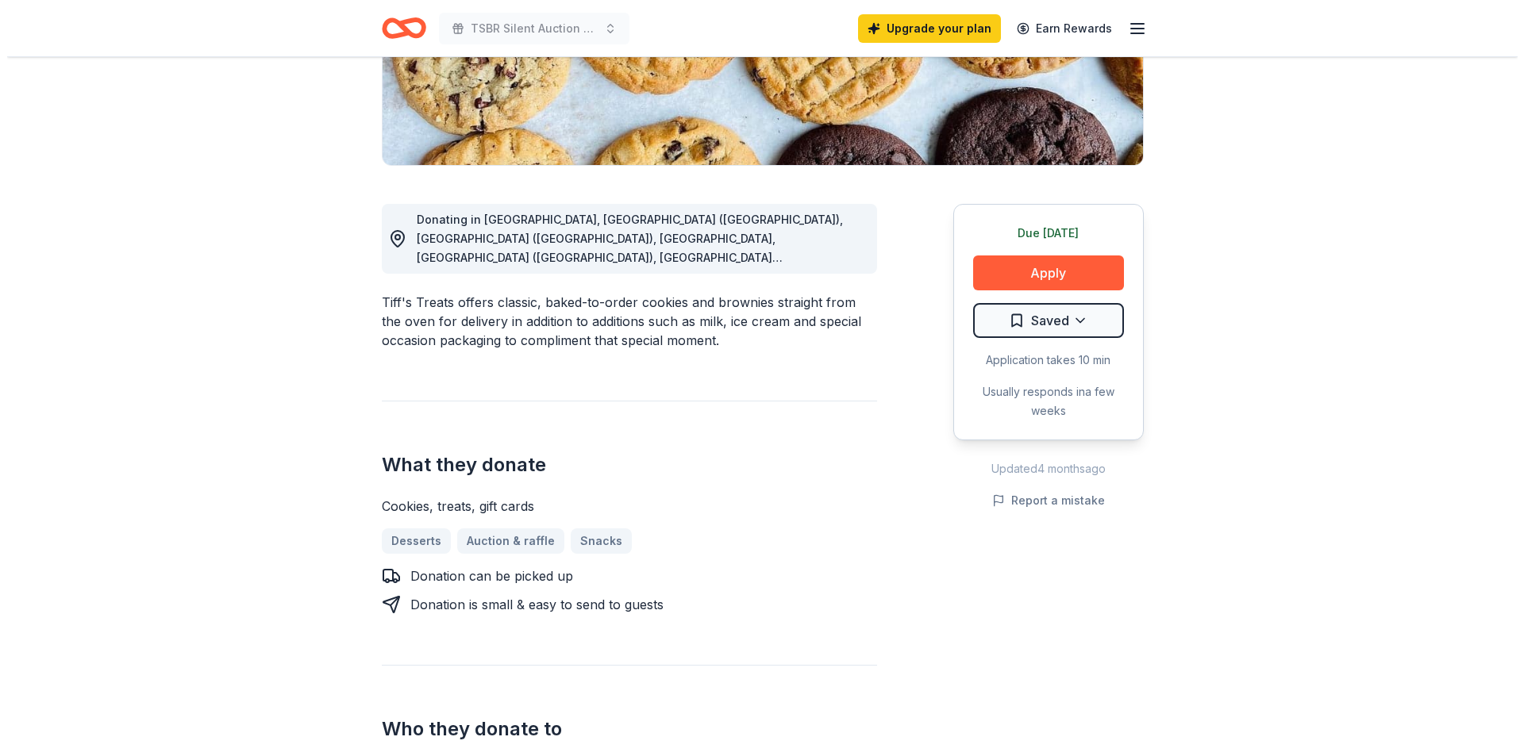
scroll to position [318, 0]
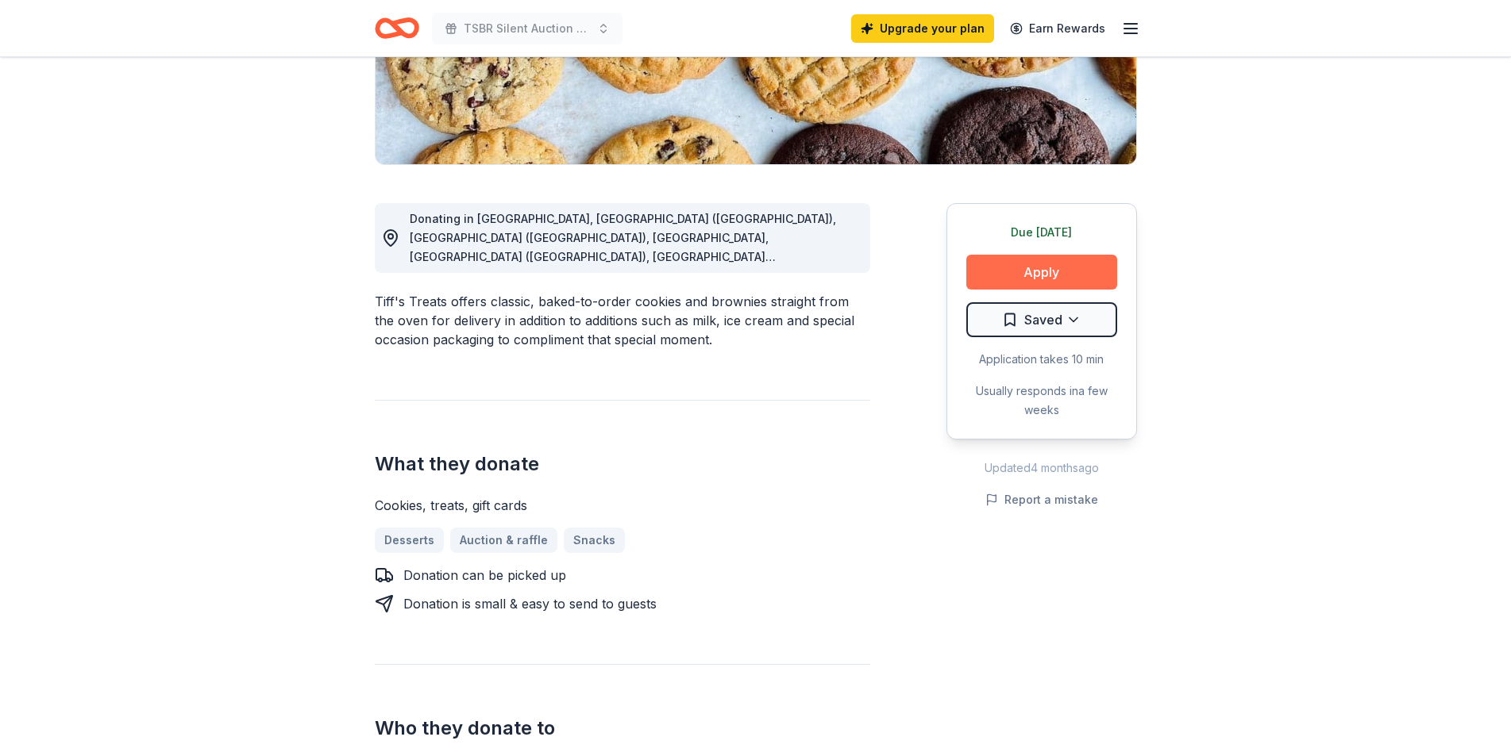
click at [1030, 274] on button "Apply" at bounding box center [1041, 272] width 151 height 35
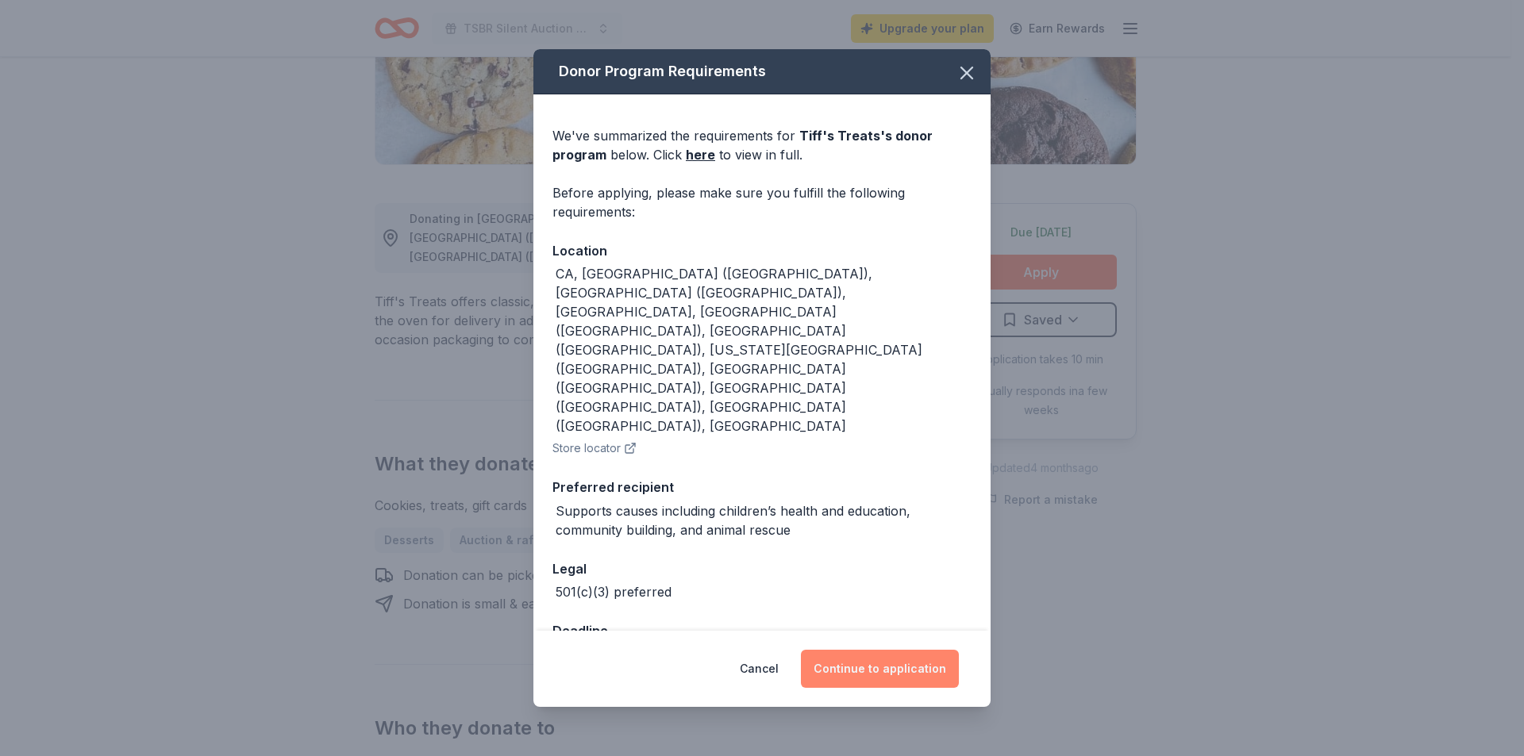
click at [893, 650] on button "Continue to application" at bounding box center [880, 669] width 158 height 38
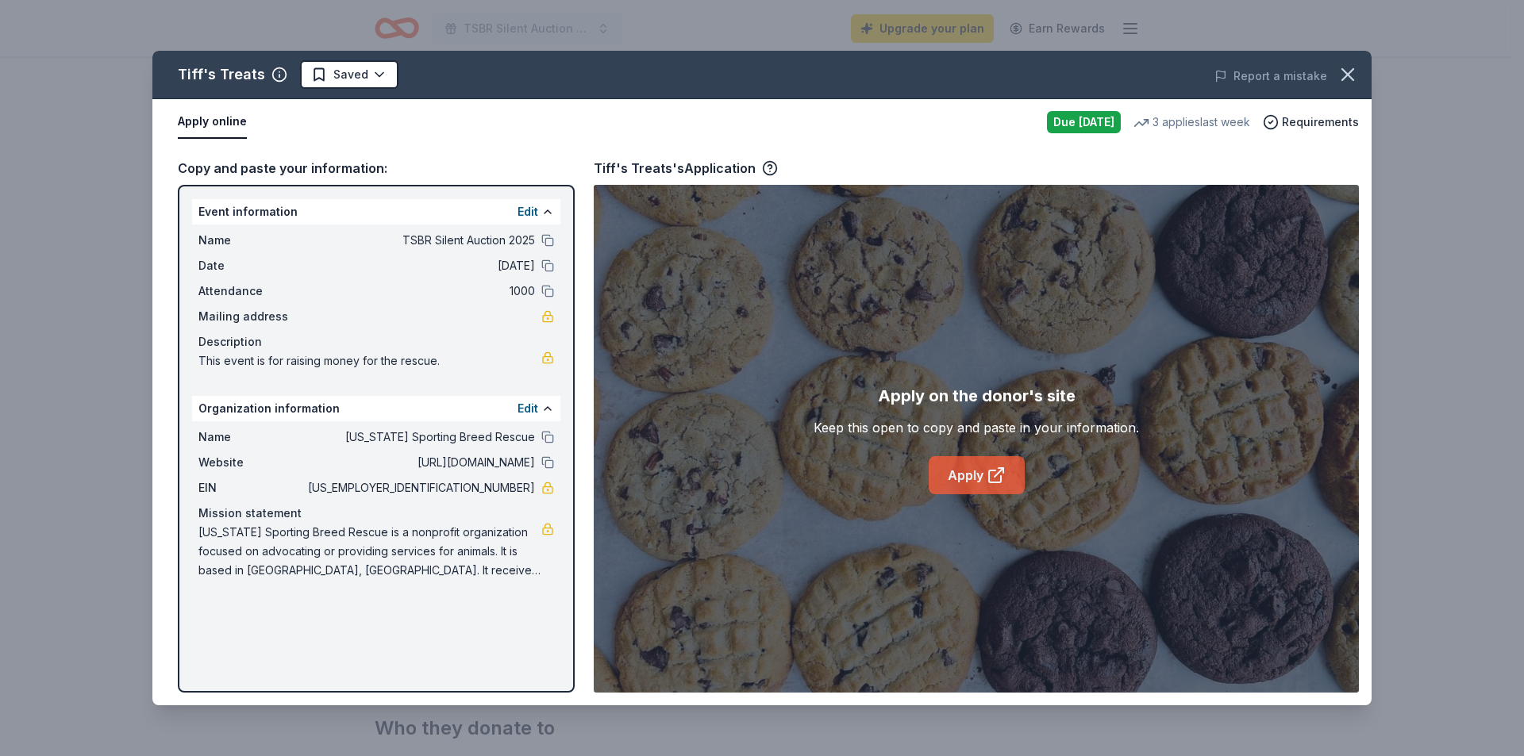
click at [979, 474] on link "Apply" at bounding box center [977, 475] width 96 height 38
click at [502, 487] on span "[US_EMPLOYER_IDENTIFICATION_NUMBER]" at bounding box center [420, 488] width 230 height 19
drag, startPoint x: 502, startPoint y: 487, endPoint x: 456, endPoint y: 495, distance: 45.9
click at [456, 495] on span "[US_EMPLOYER_IDENTIFICATION_NUMBER]" at bounding box center [420, 488] width 230 height 19
drag, startPoint x: 468, startPoint y: 487, endPoint x: 529, endPoint y: 487, distance: 61.1
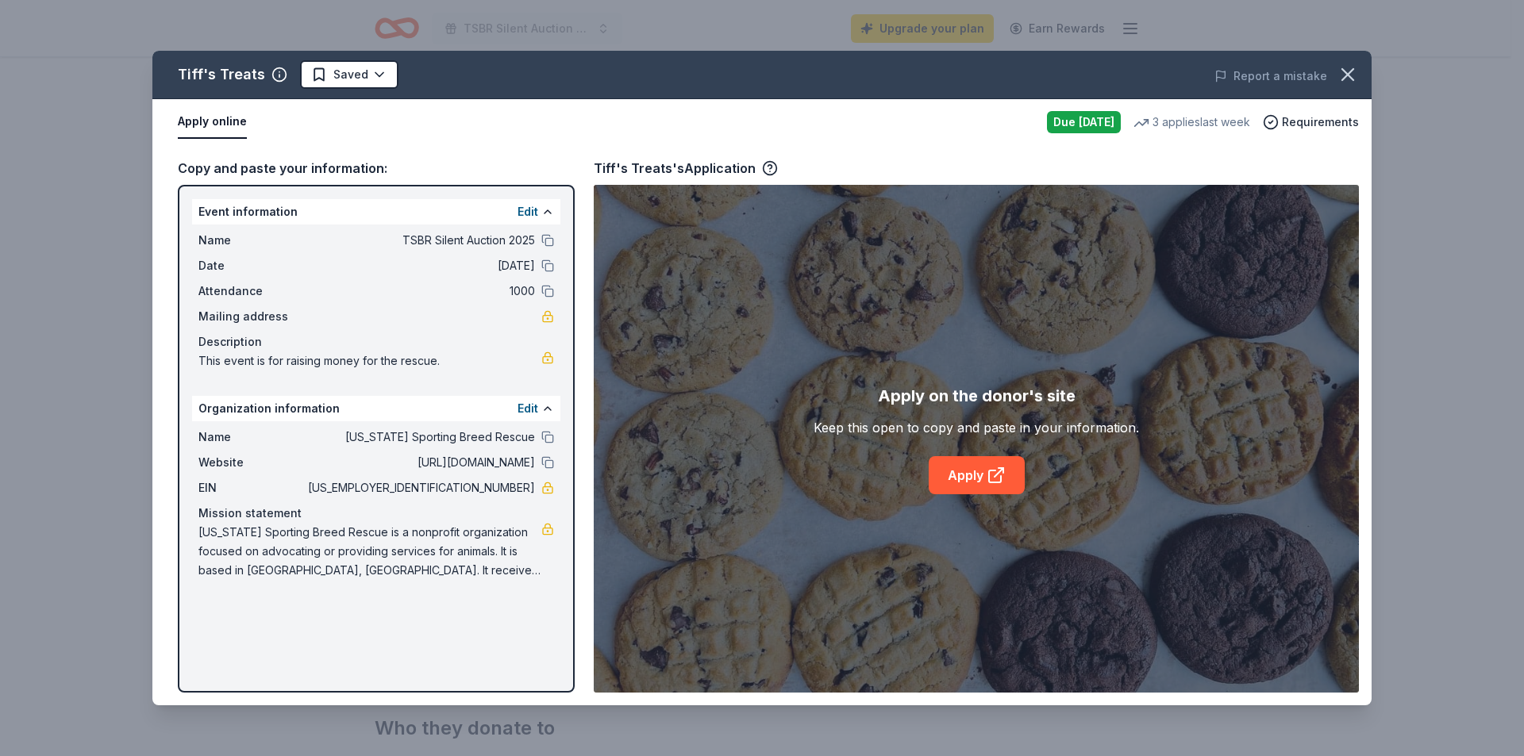
click at [529, 487] on span "[US_EMPLOYER_IDENTIFICATION_NUMBER]" at bounding box center [420, 488] width 230 height 19
drag, startPoint x: 449, startPoint y: 491, endPoint x: 521, endPoint y: 493, distance: 71.5
click at [521, 493] on span "[US_EMPLOYER_IDENTIFICATION_NUMBER]" at bounding box center [420, 488] width 230 height 19
